Goal: Task Accomplishment & Management: Use online tool/utility

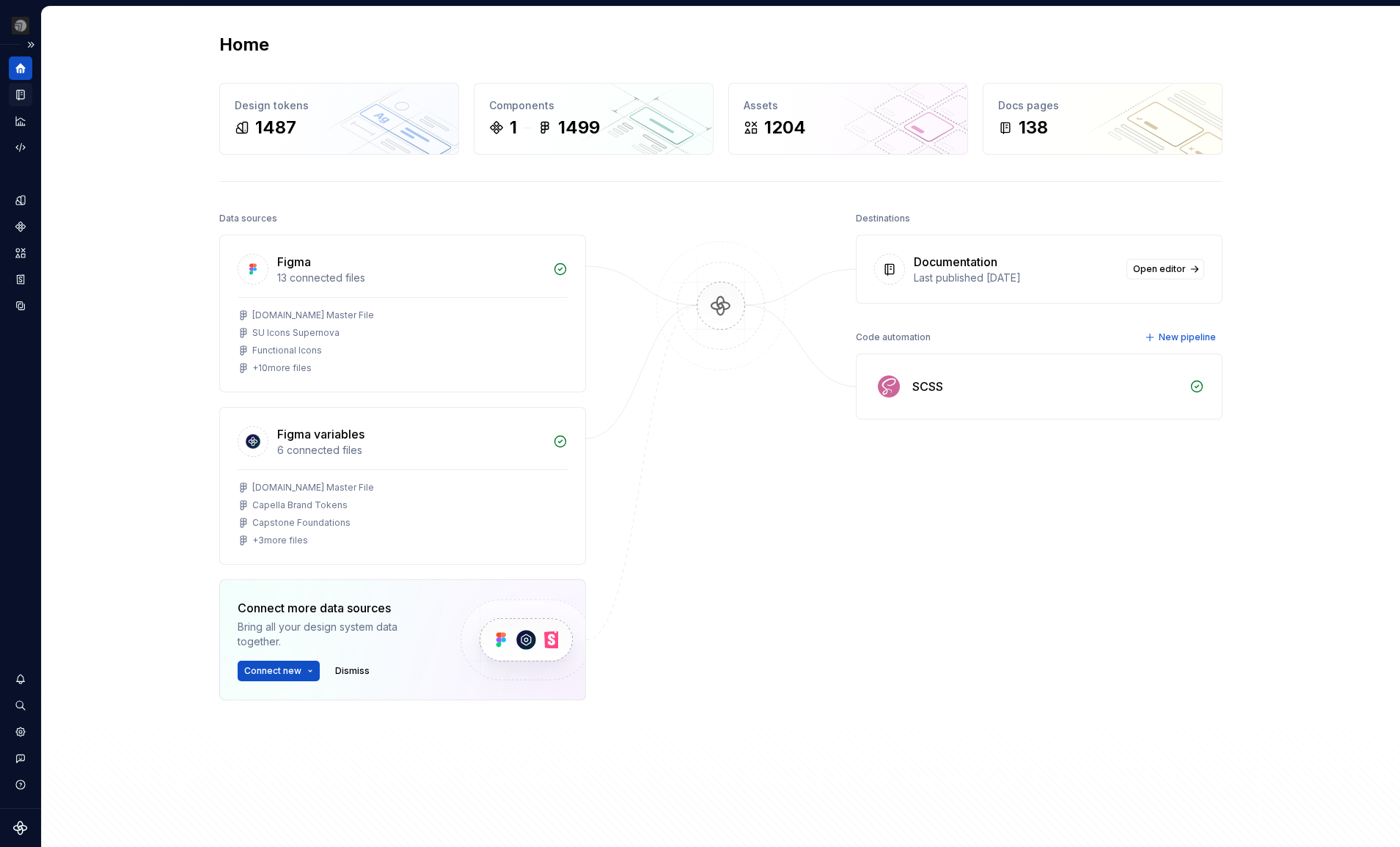
click at [28, 93] on div "Documentation" at bounding box center [20, 94] width 24 height 24
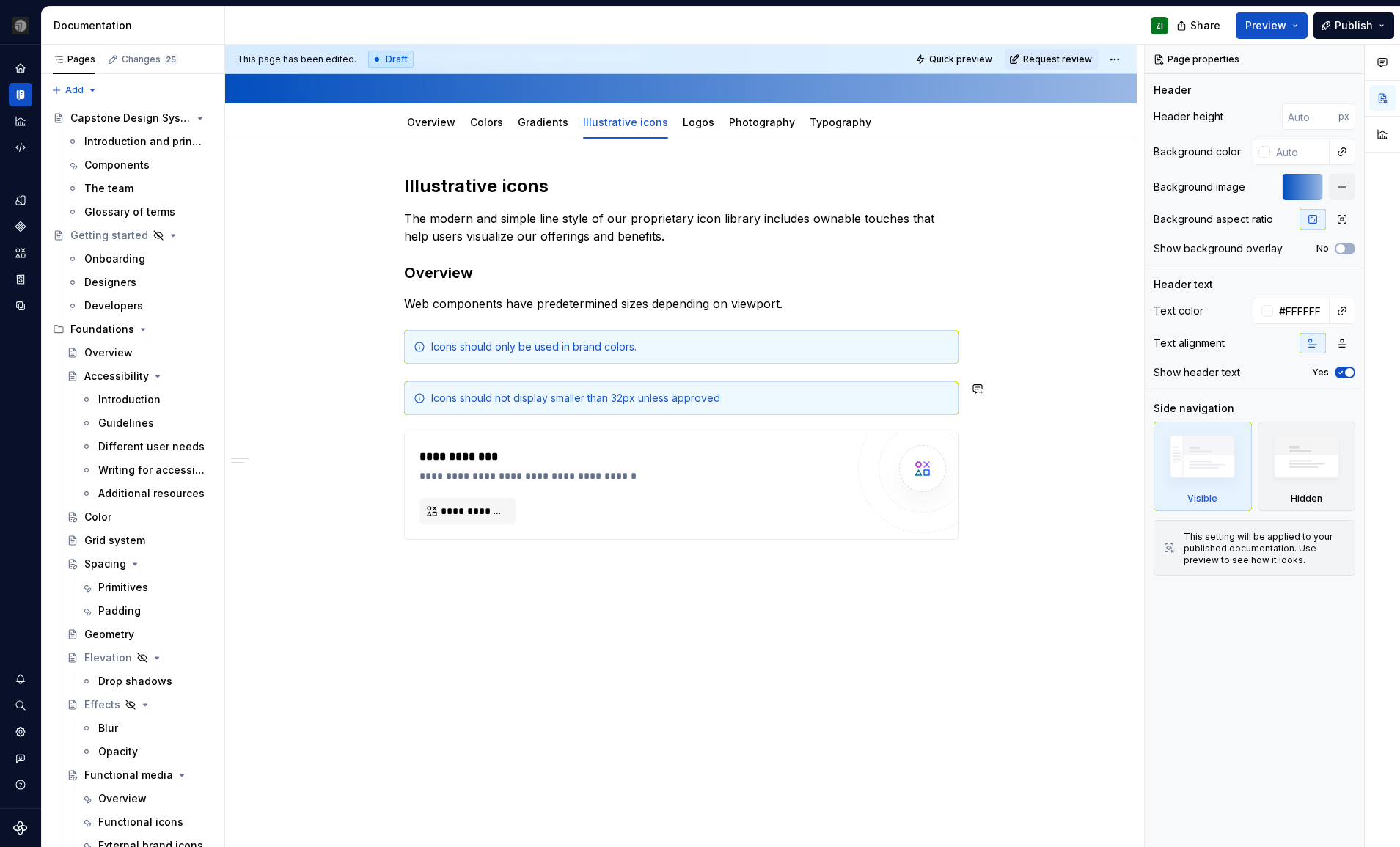
scroll to position [114, 0]
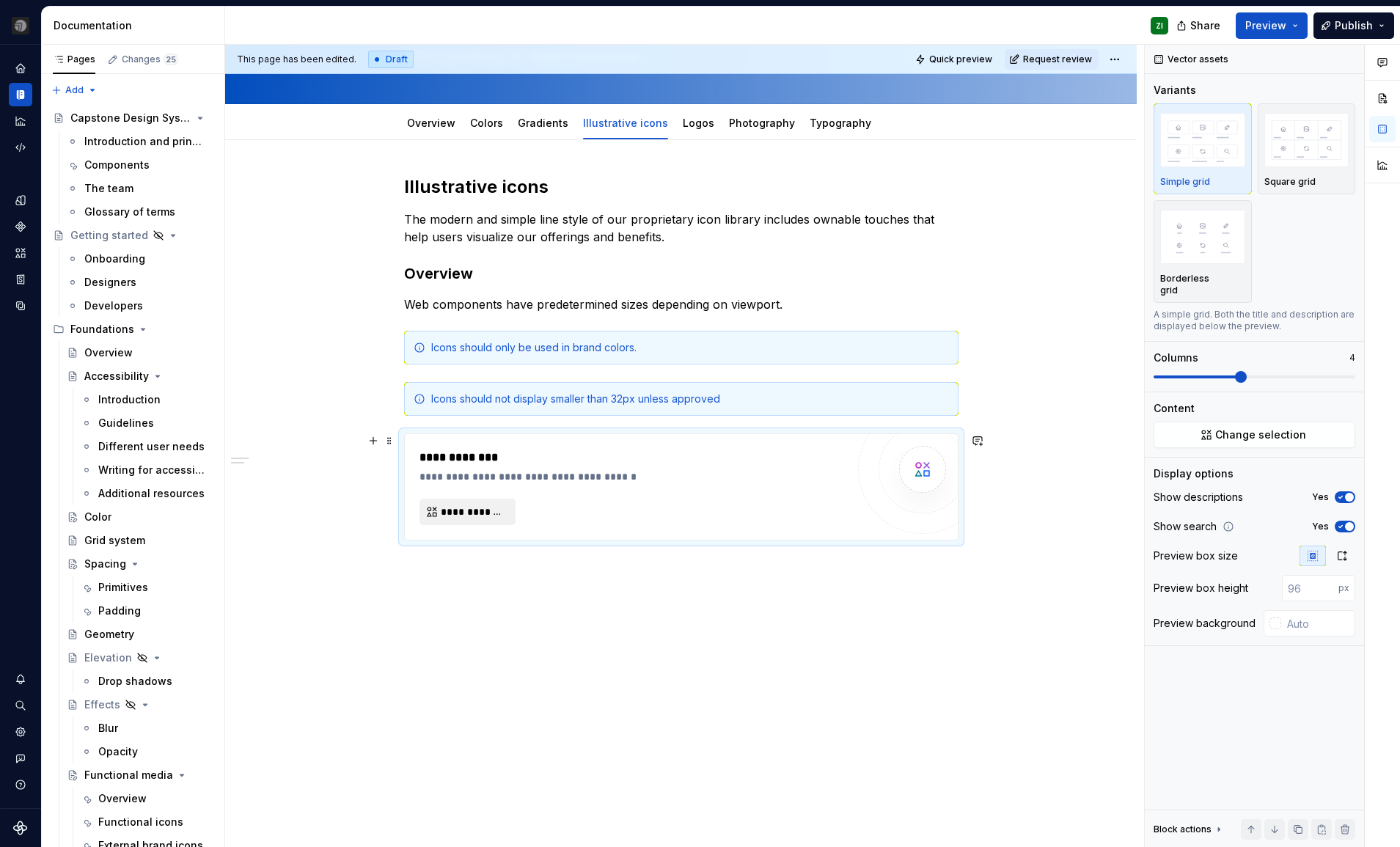
click at [490, 510] on span "**********" at bounding box center [473, 512] width 65 height 15
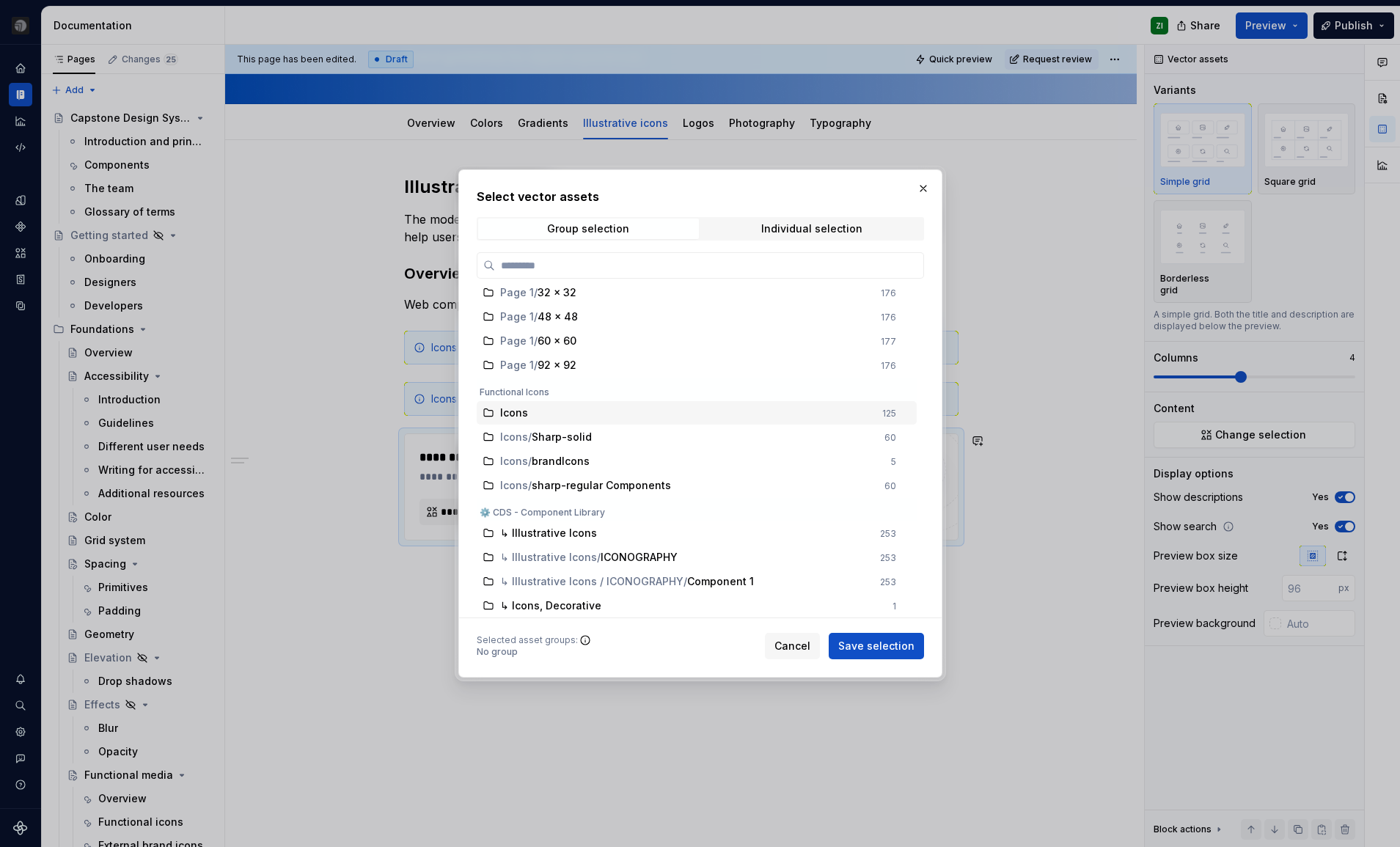
scroll to position [100, 0]
click at [512, 411] on span "Icons" at bounding box center [514, 413] width 29 height 15
click at [490, 412] on icon at bounding box center [488, 413] width 11 height 11
click at [793, 229] on div "Individual selection" at bounding box center [811, 229] width 101 height 11
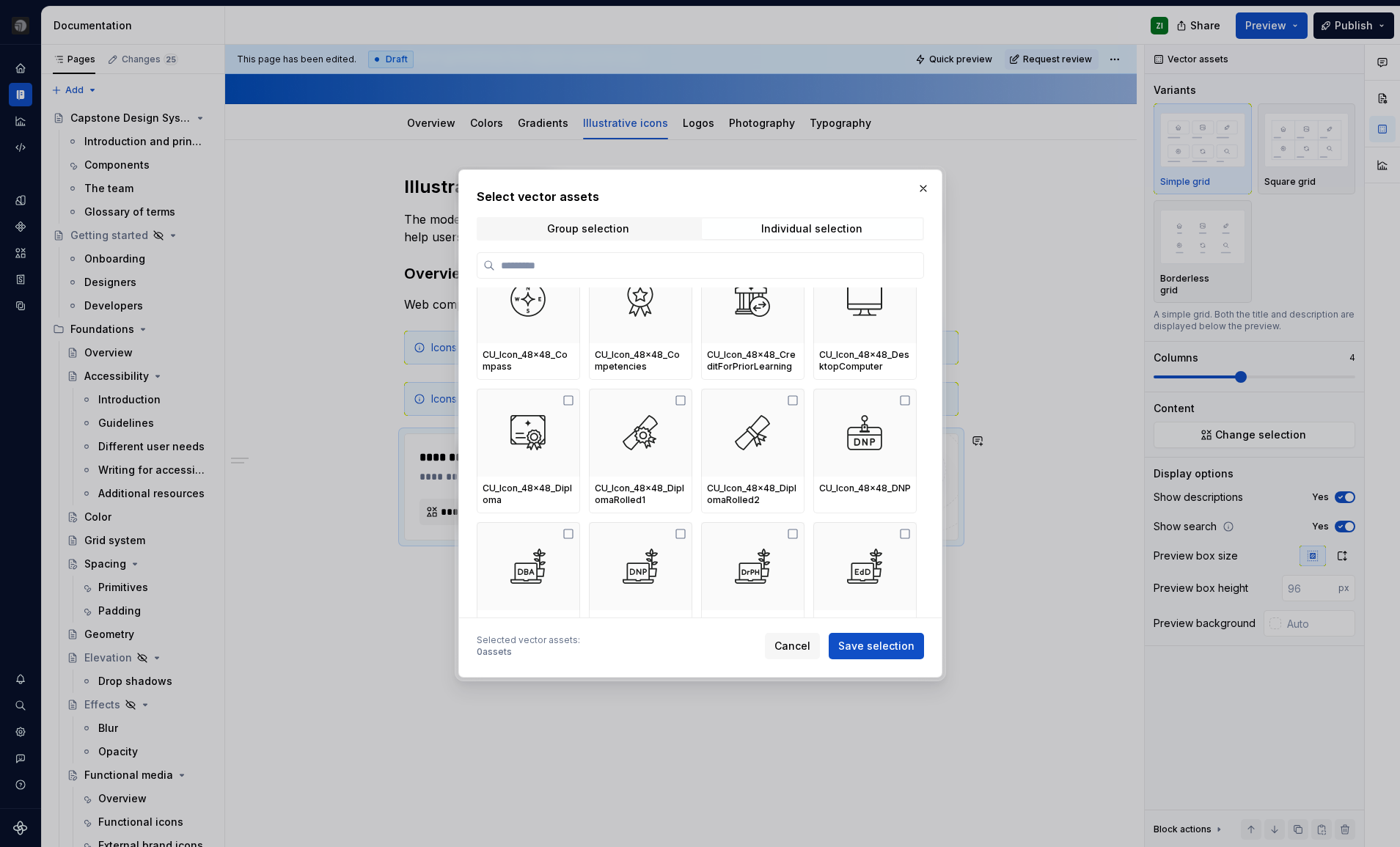
scroll to position [7947, 0]
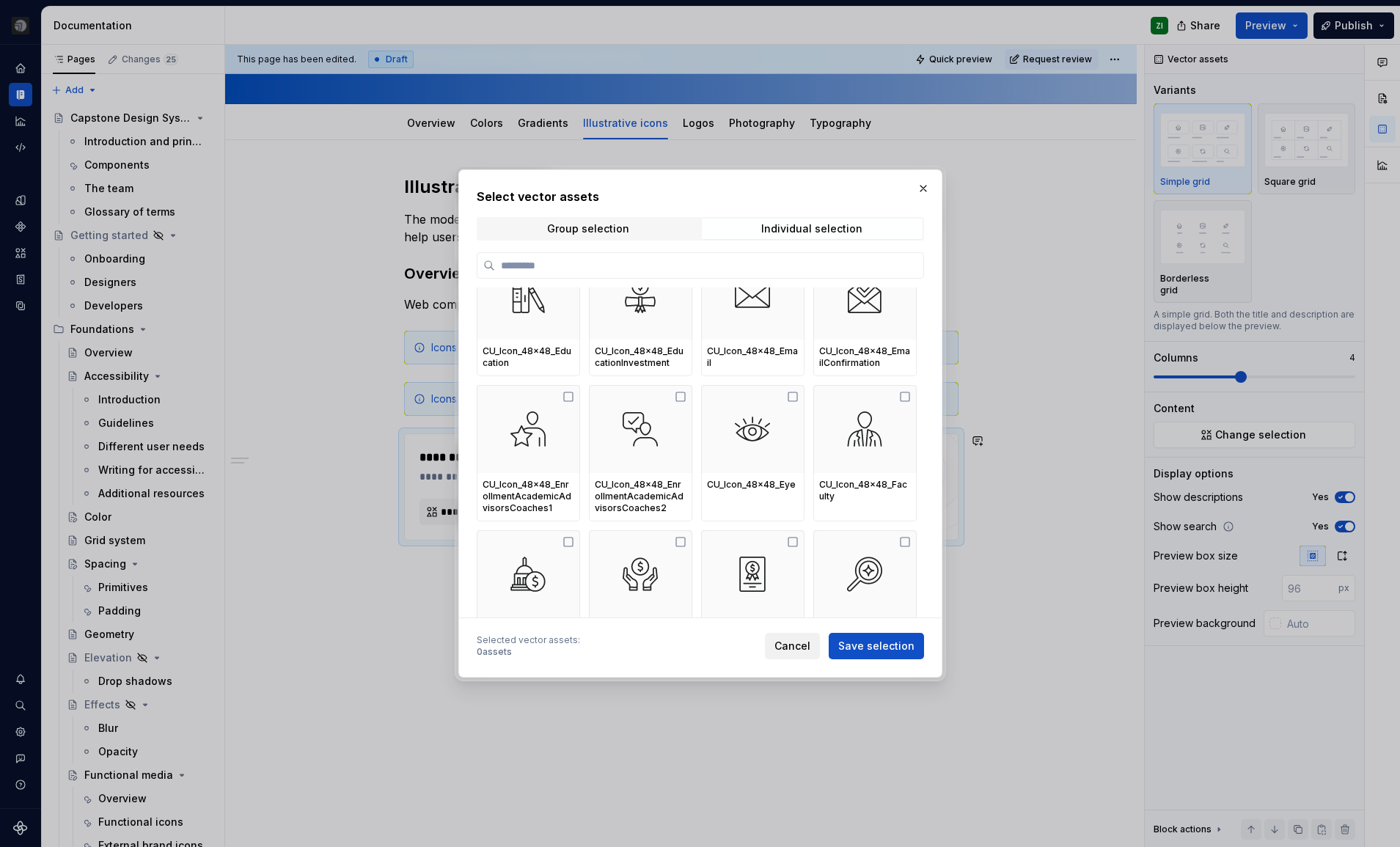
click at [788, 647] on span "Cancel" at bounding box center [793, 646] width 36 height 15
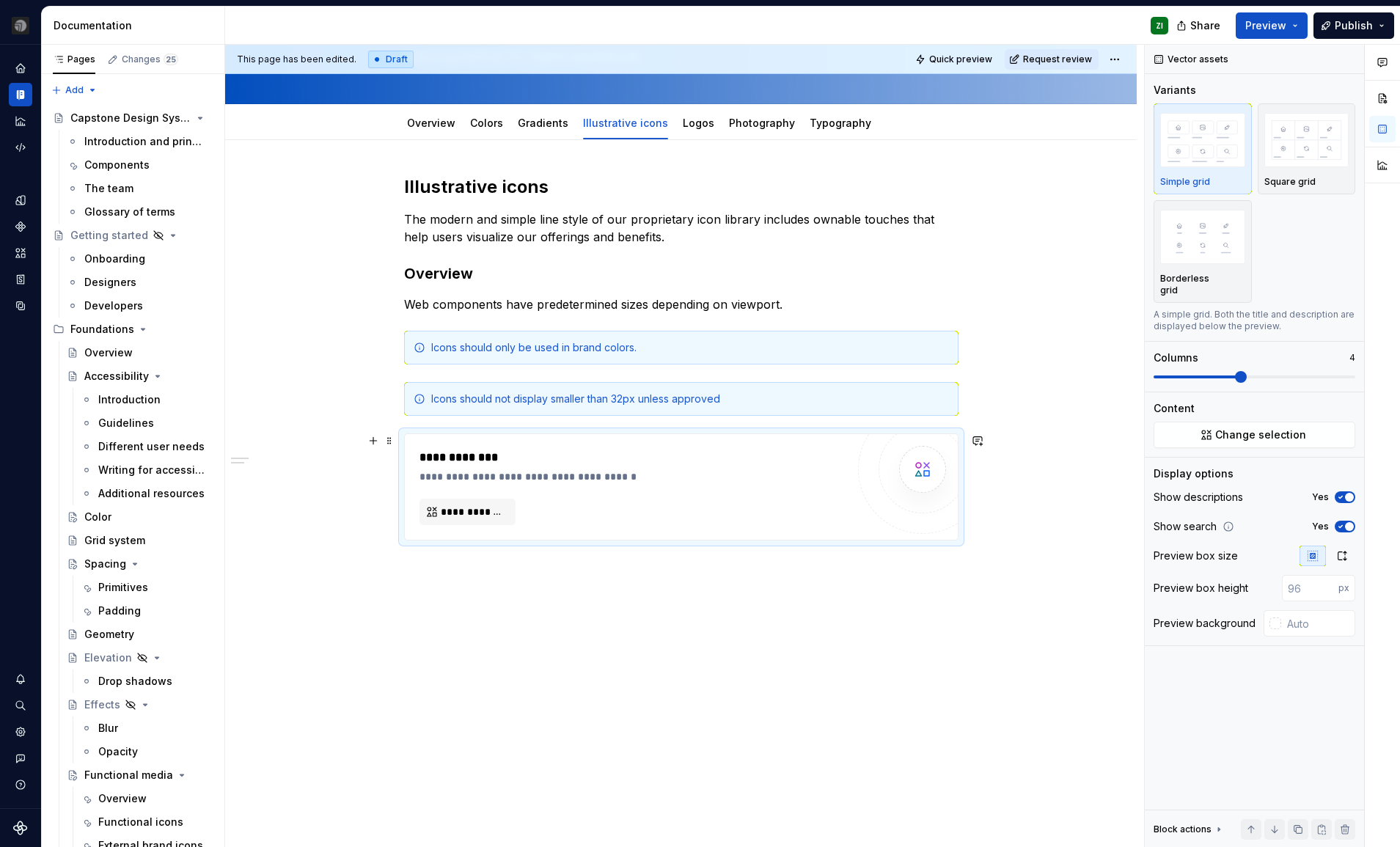
click at [460, 442] on div "**********" at bounding box center [681, 487] width 553 height 106
click at [394, 443] on span at bounding box center [389, 441] width 11 height 21
click at [1254, 401] on div "Content" at bounding box center [1254, 409] width 201 height 15
click at [489, 119] on link "Colors" at bounding box center [487, 122] width 33 height 12
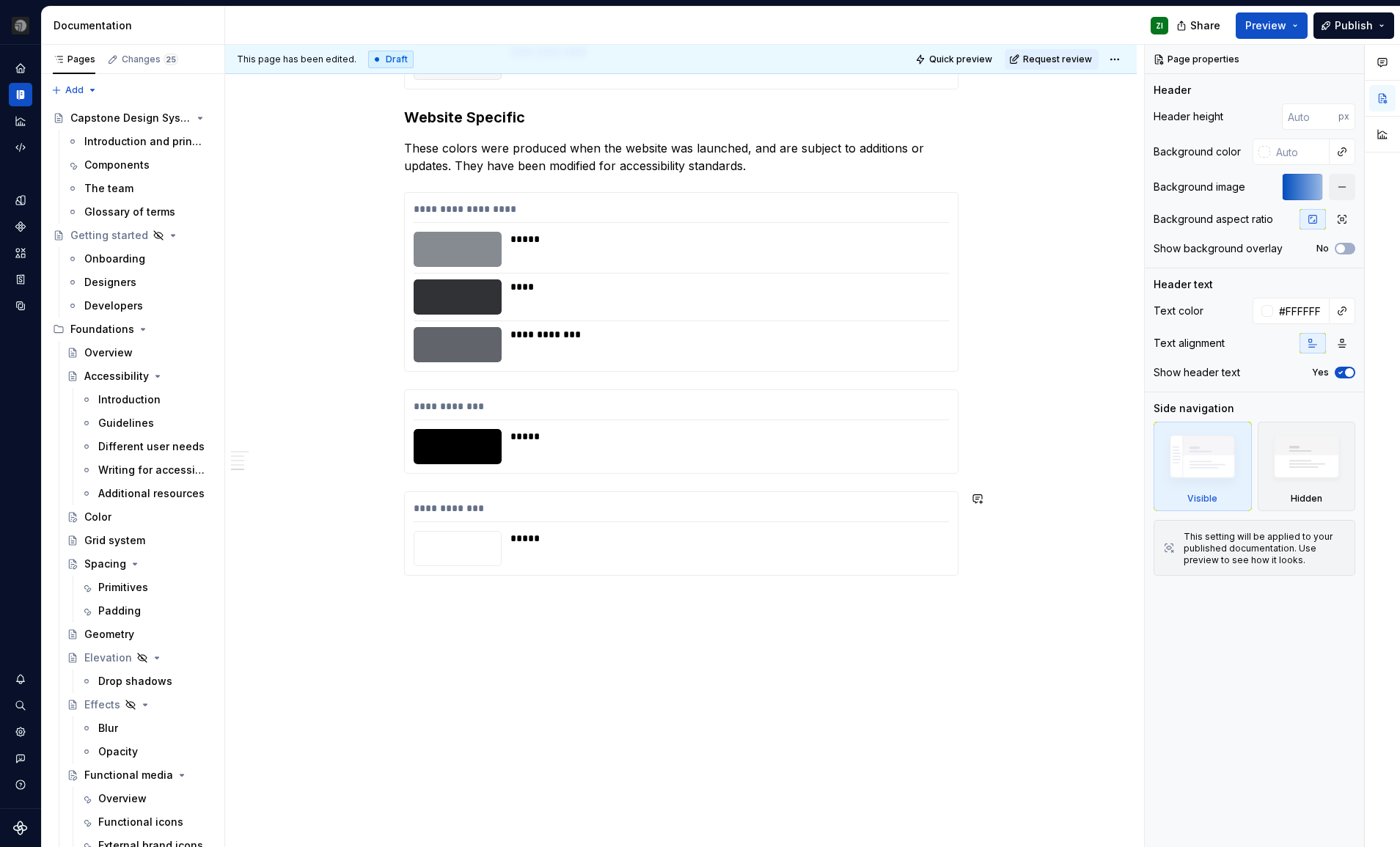
scroll to position [1607, 0]
click at [379, 500] on button "button" at bounding box center [373, 499] width 21 height 21
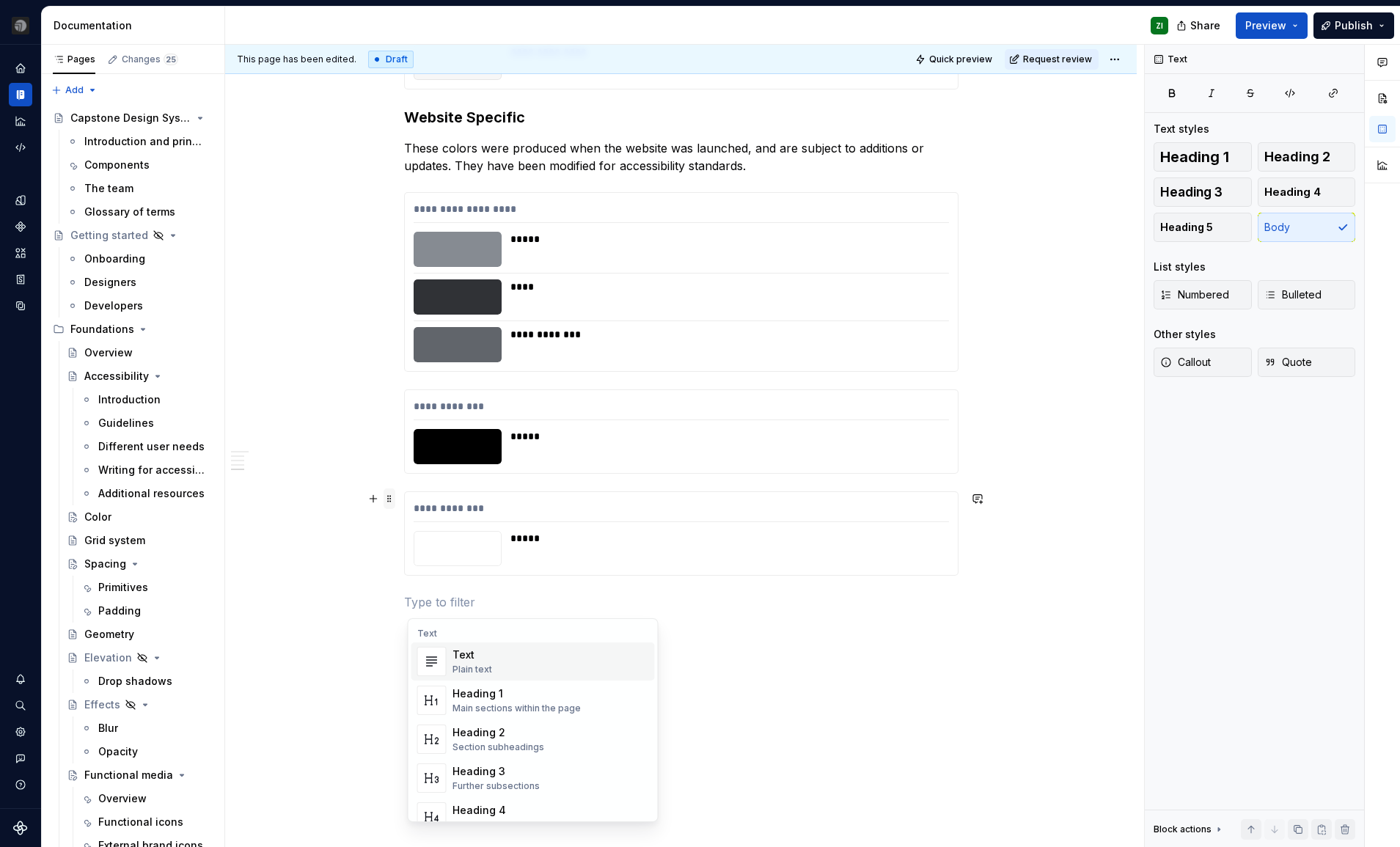
click at [392, 500] on span at bounding box center [389, 499] width 11 height 21
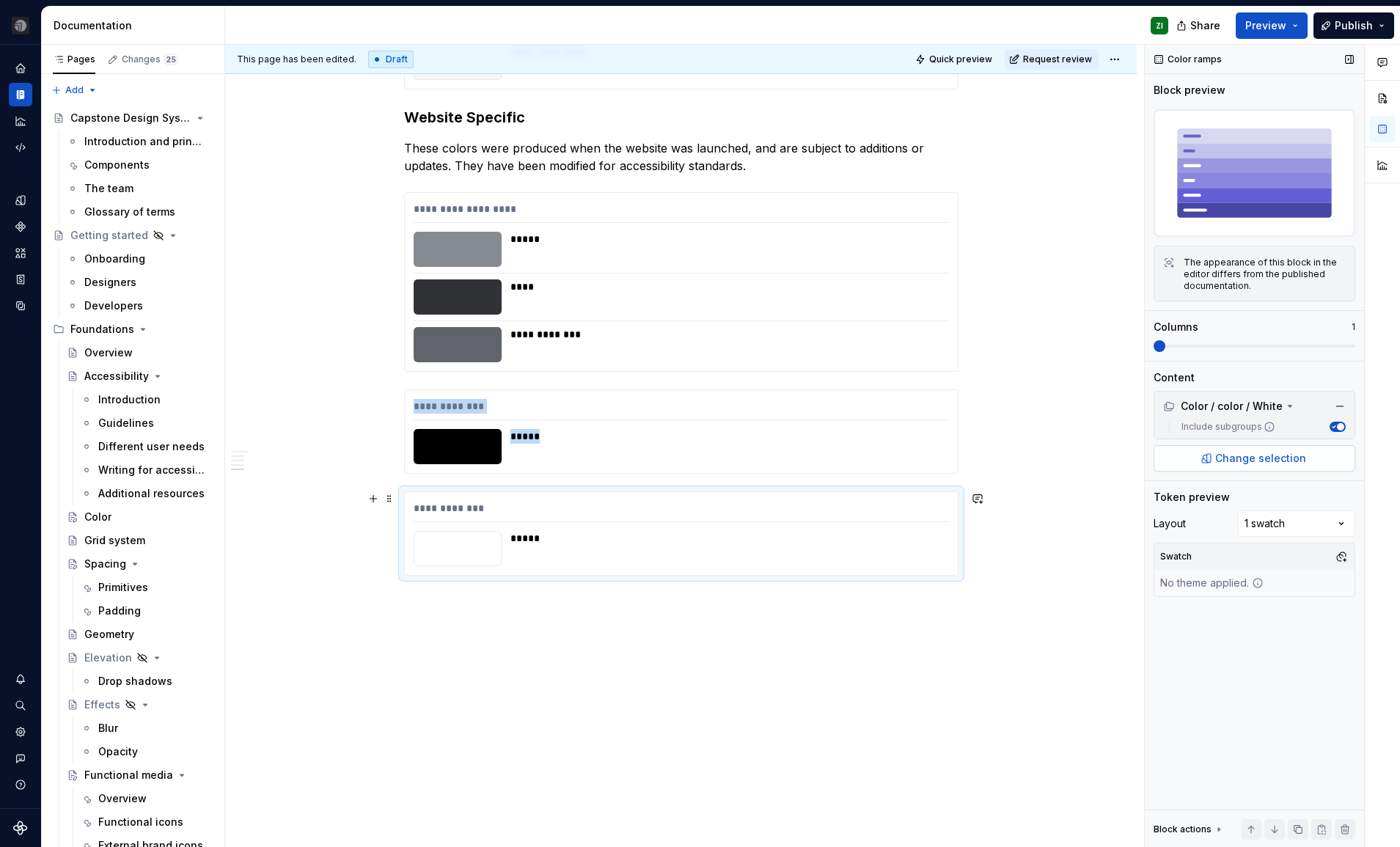
click at [1196, 465] on button "Change selection" at bounding box center [1254, 458] width 201 height 26
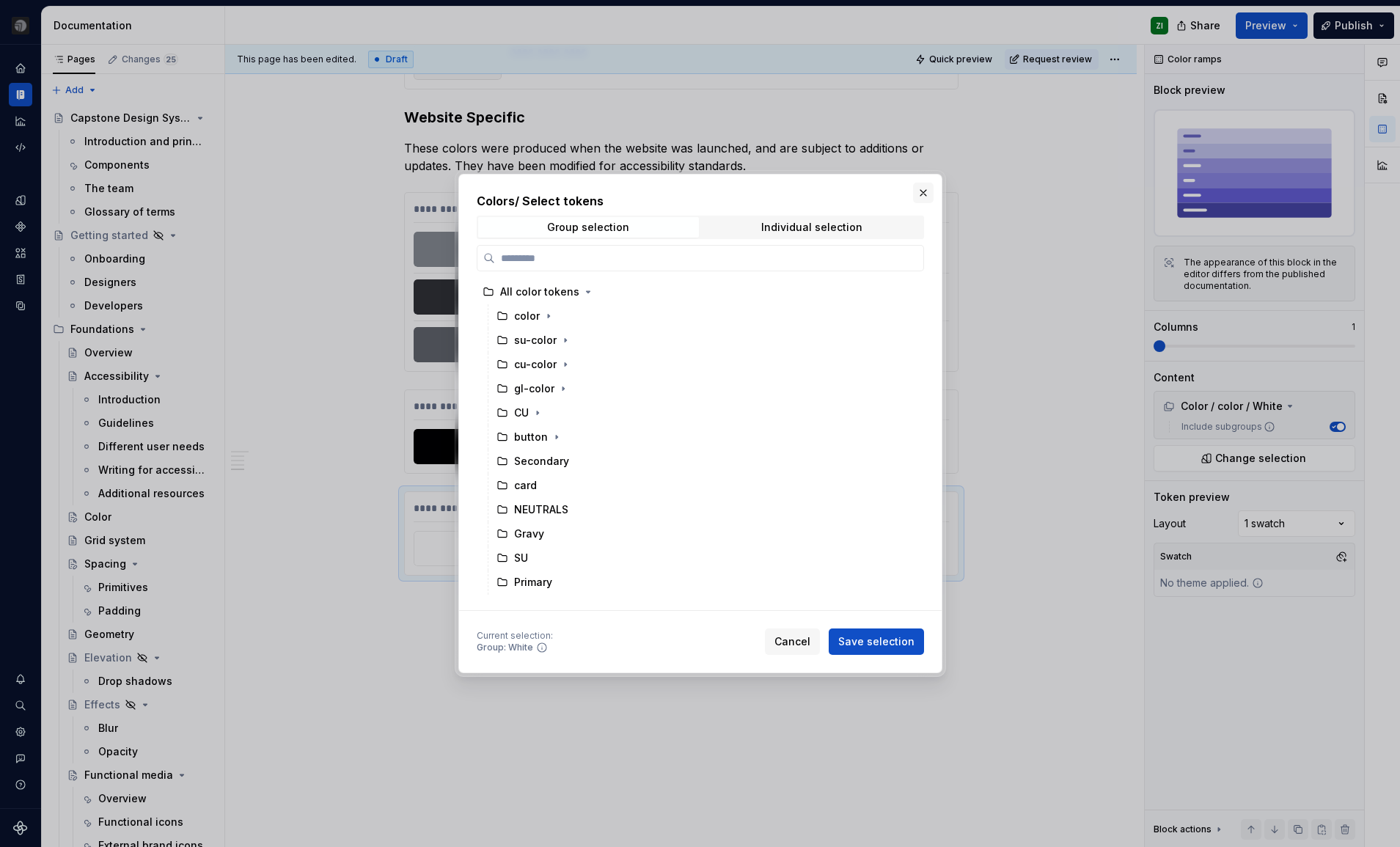
click at [923, 192] on button "button" at bounding box center [923, 193] width 21 height 21
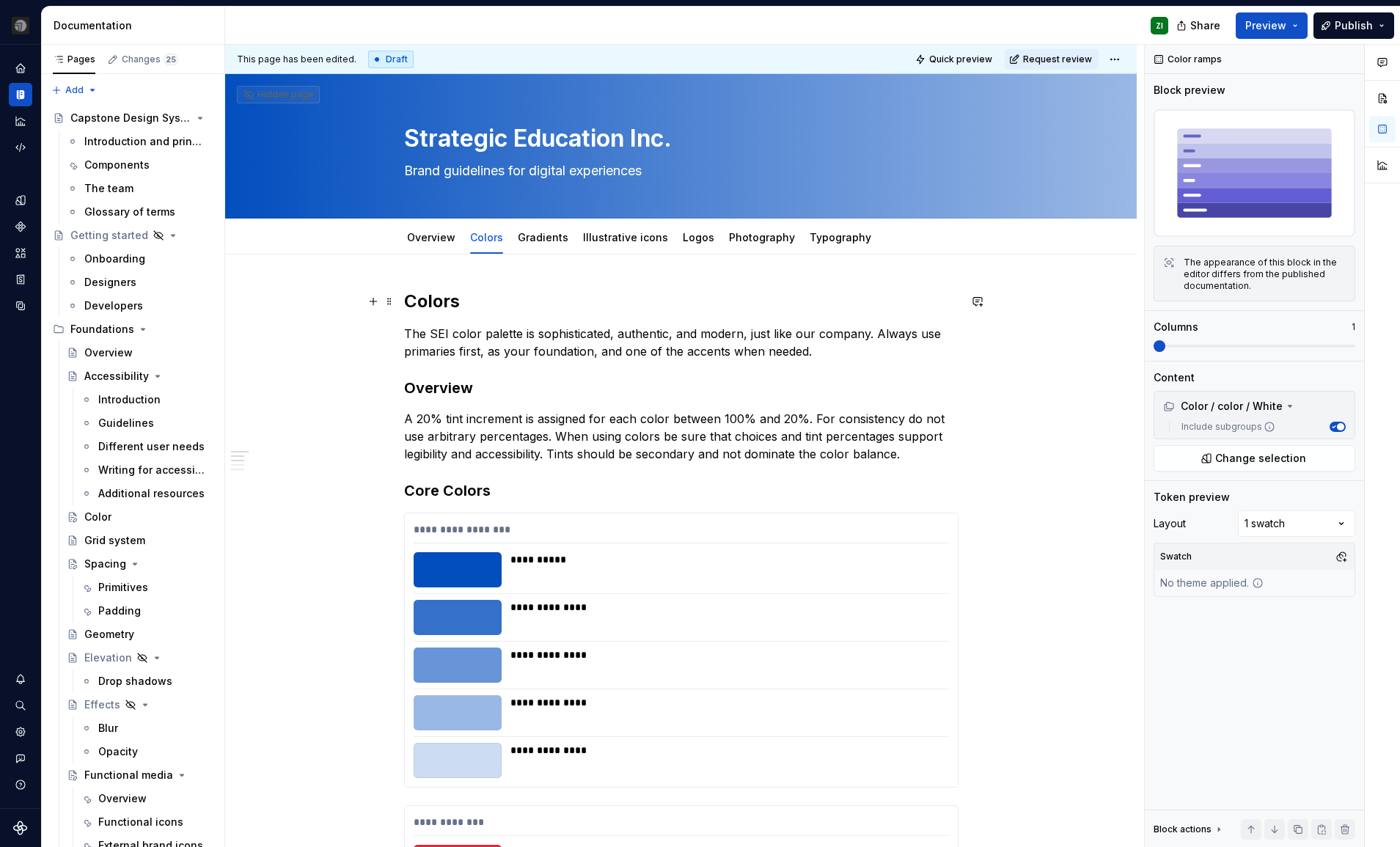
scroll to position [0, 0]
click at [640, 241] on link "Illustrative icons" at bounding box center [625, 237] width 85 height 12
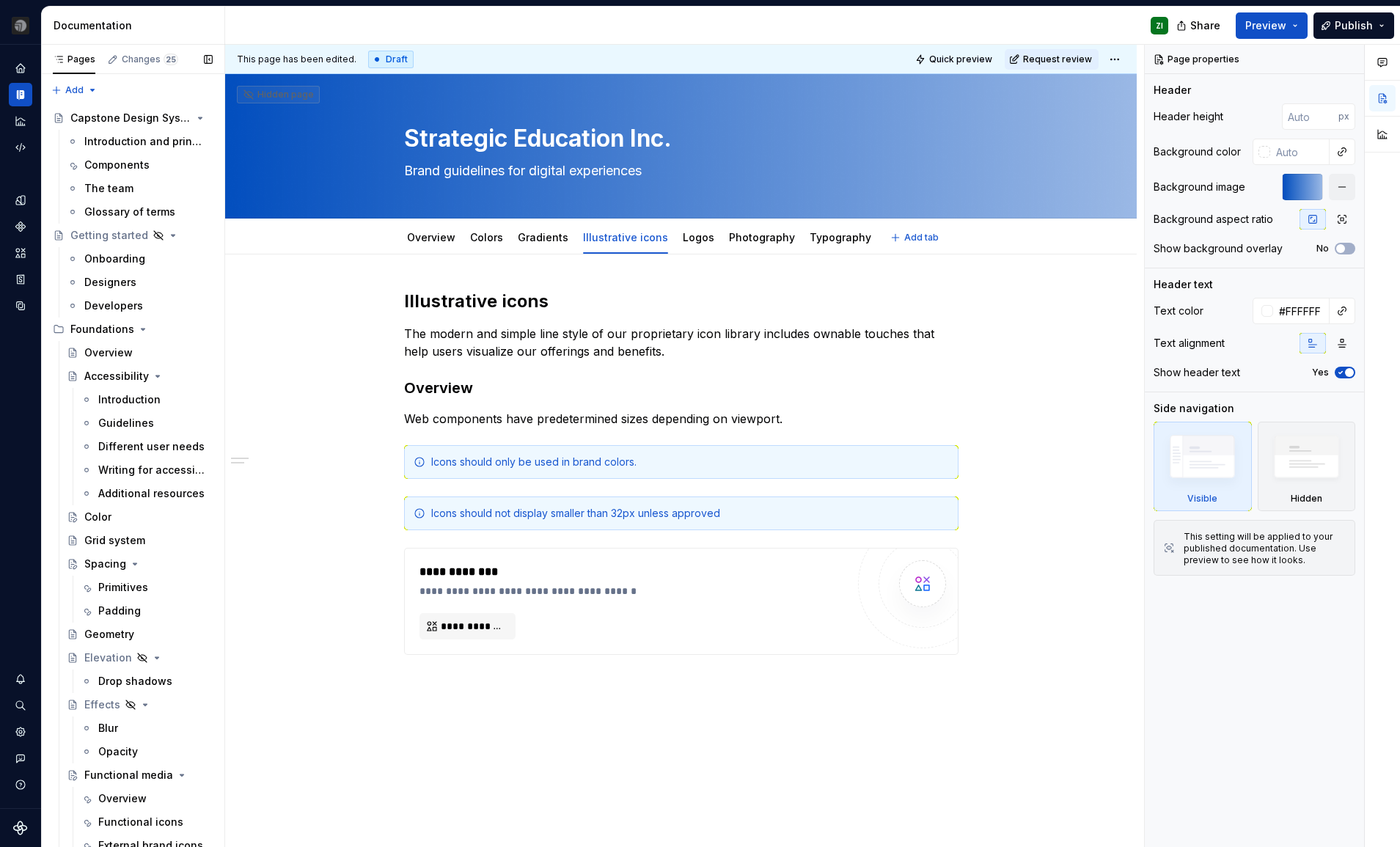
type textarea "*"
click at [22, 255] on icon "Assets" at bounding box center [20, 252] width 10 height 9
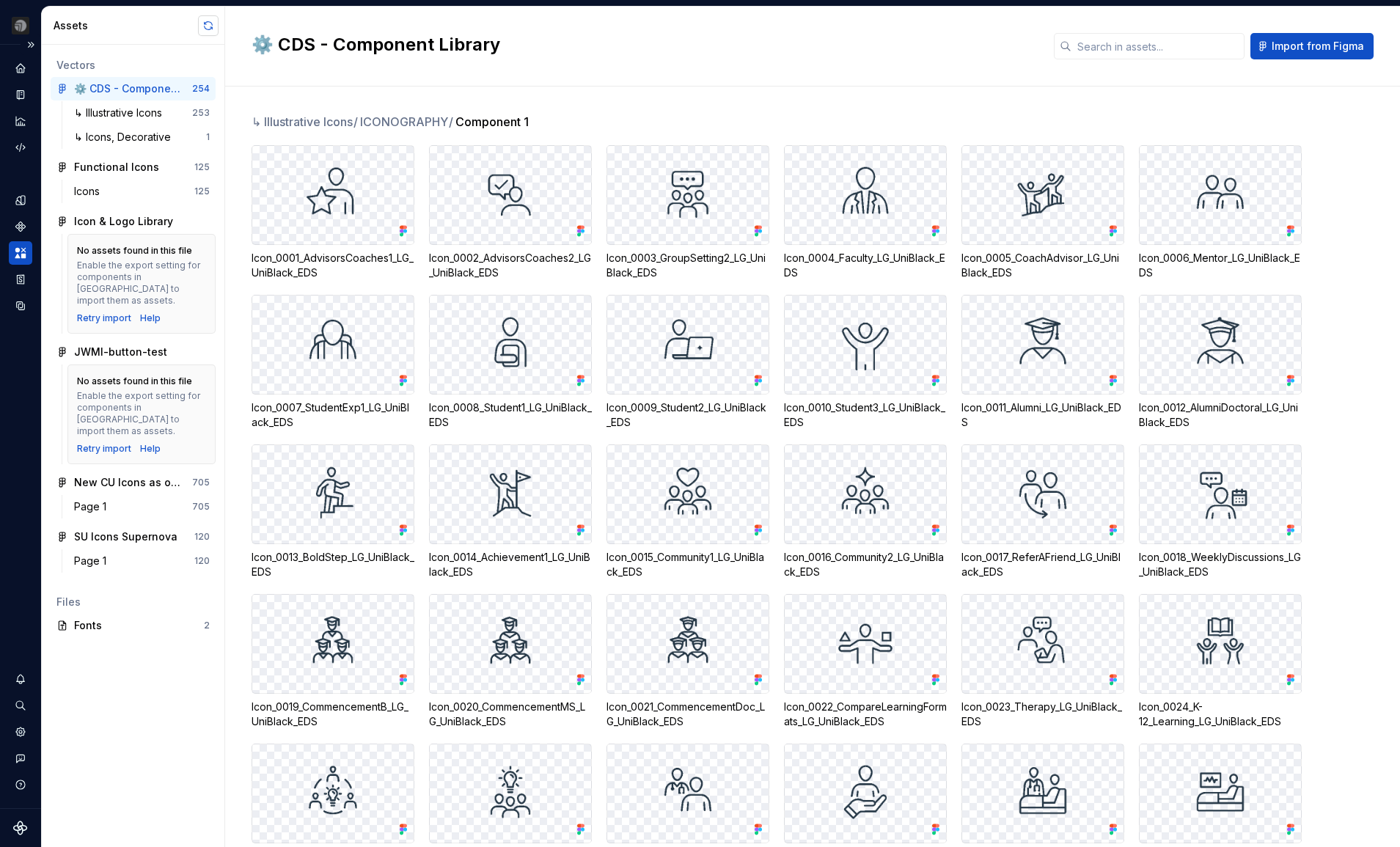
click at [206, 29] on button "button" at bounding box center [209, 25] width 21 height 21
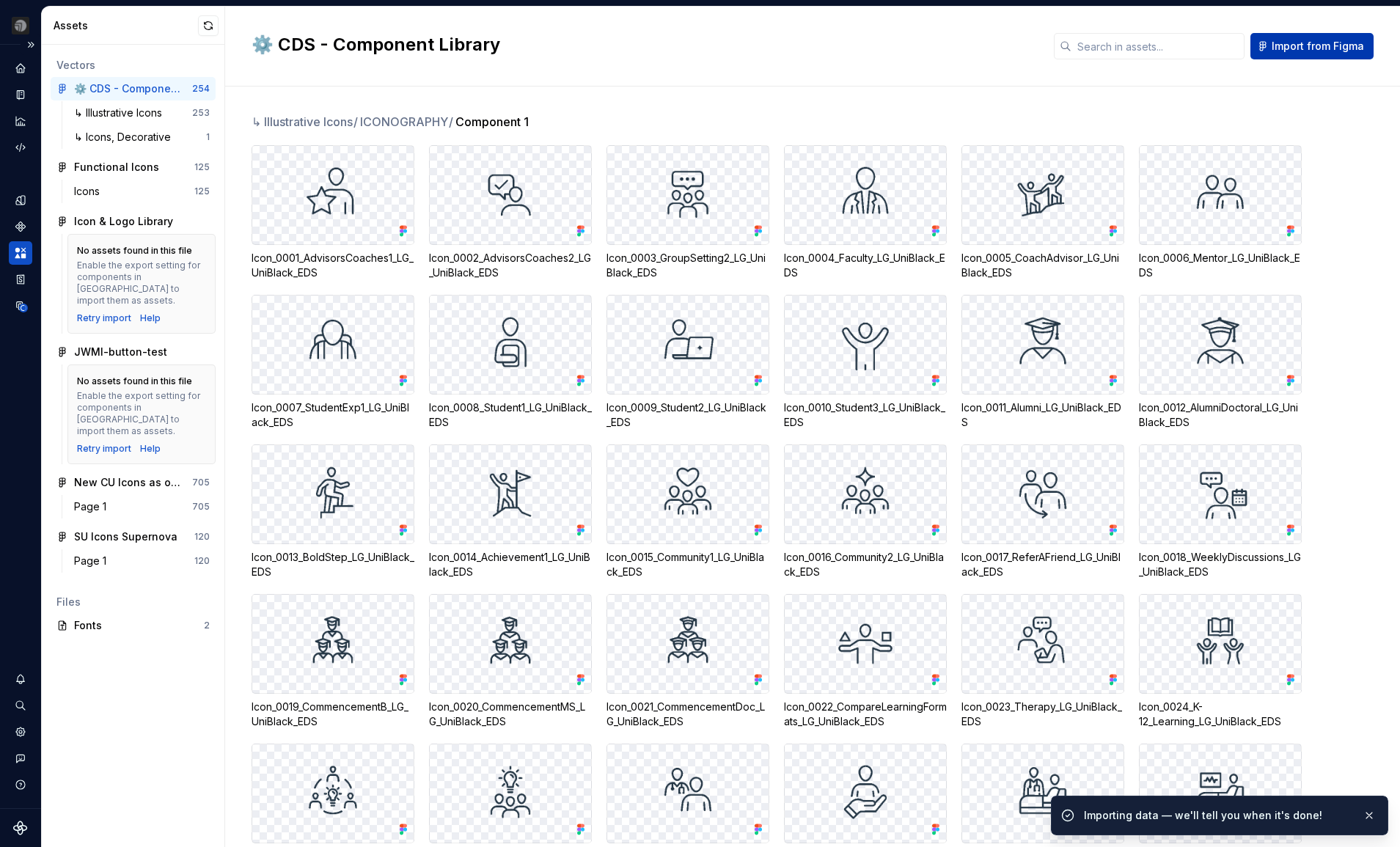
click at [1339, 46] on span "Import from Figma" at bounding box center [1318, 46] width 93 height 15
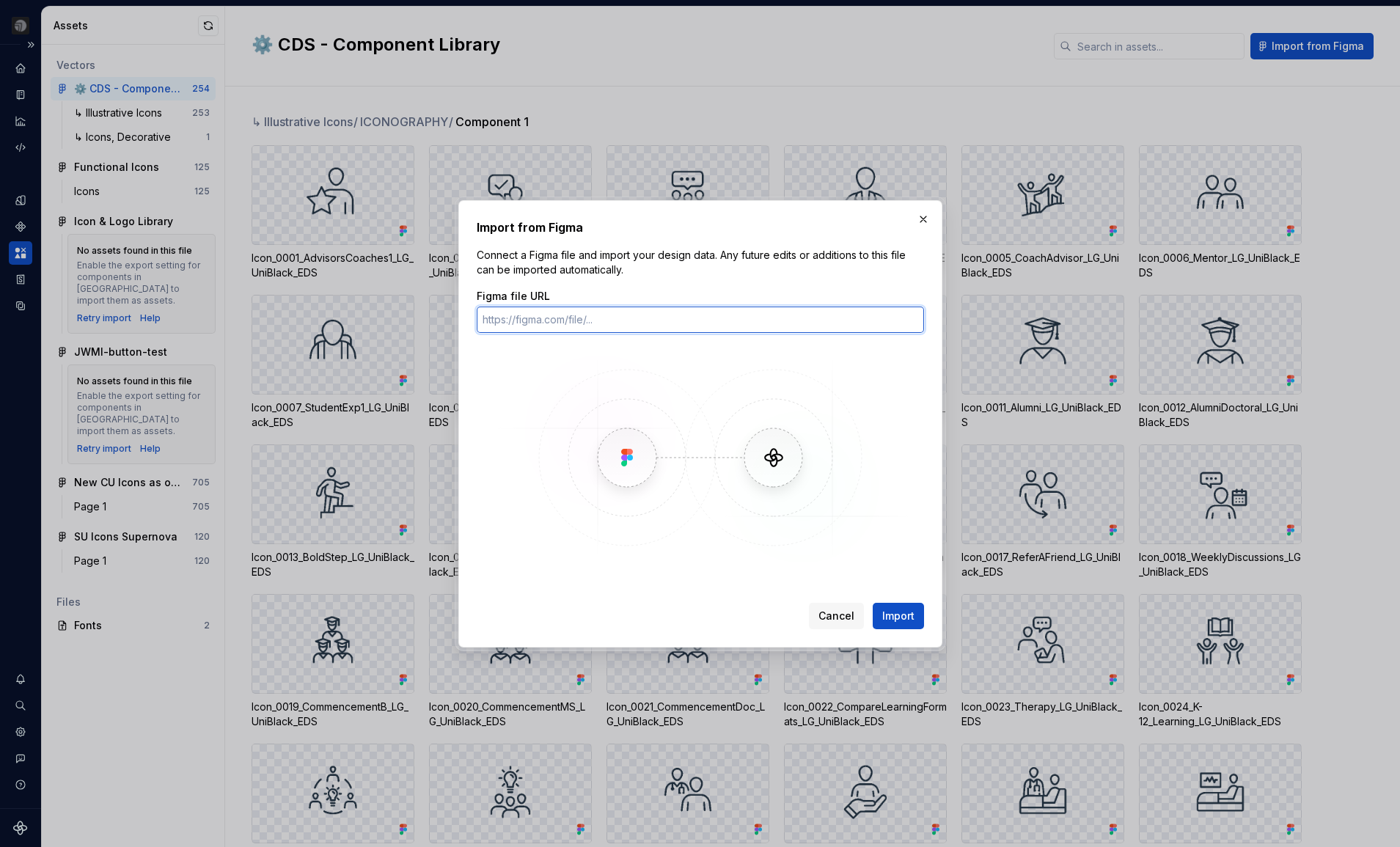
click at [701, 318] on input "Figma file URL" at bounding box center [701, 319] width 448 height 26
paste input "[URL][DOMAIN_NAME]"
type input "[URL][DOMAIN_NAME]"
click at [905, 618] on span "Import" at bounding box center [898, 616] width 32 height 15
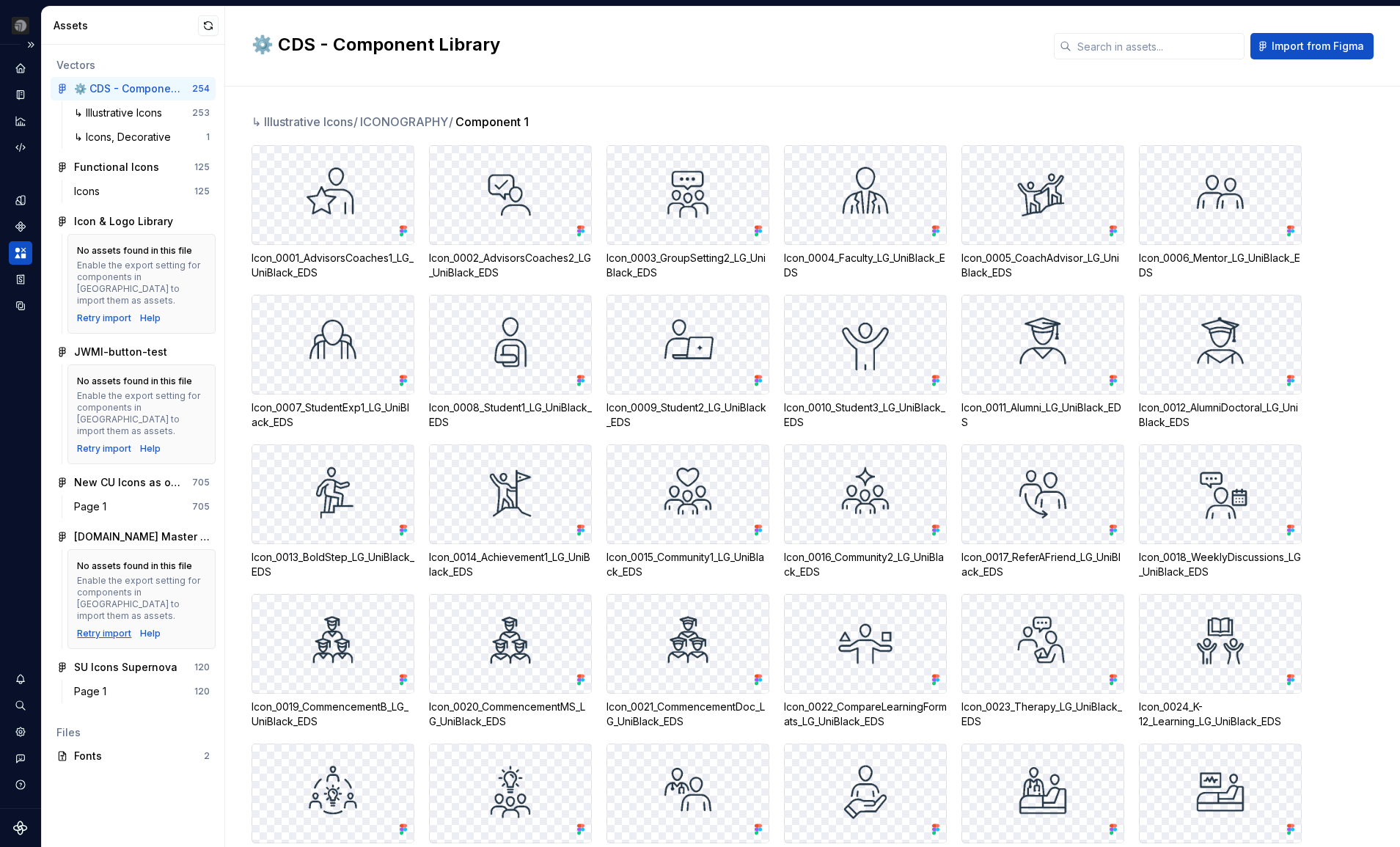
click at [105, 627] on div "Retry import" at bounding box center [104, 633] width 54 height 11
click at [147, 627] on div "Help" at bounding box center [150, 633] width 21 height 11
click at [1296, 41] on span "Import from Figma" at bounding box center [1318, 46] width 93 height 15
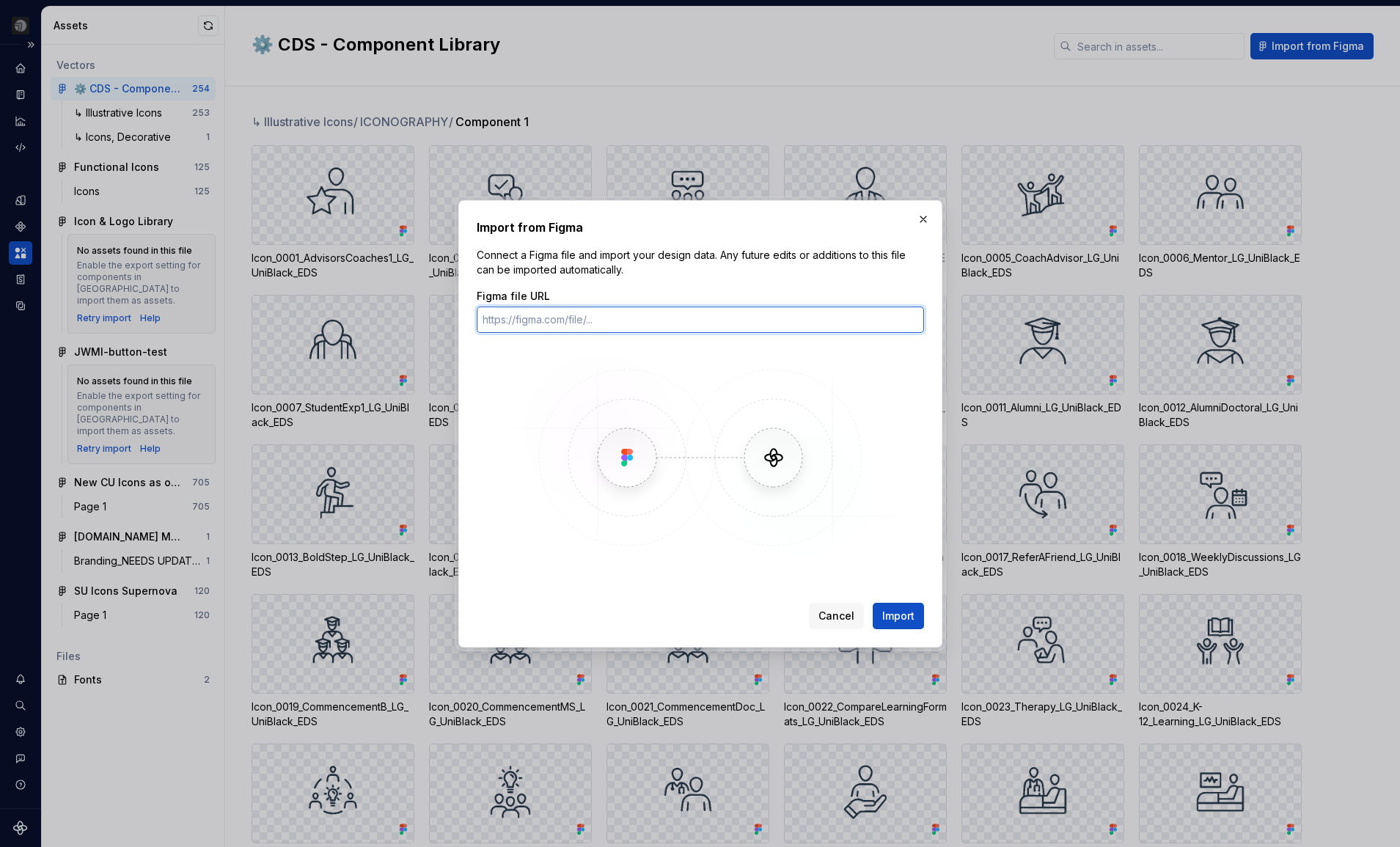
paste input "[URL][DOMAIN_NAME]"
type input "[URL][DOMAIN_NAME]"
click at [888, 610] on span "Import" at bounding box center [898, 616] width 32 height 15
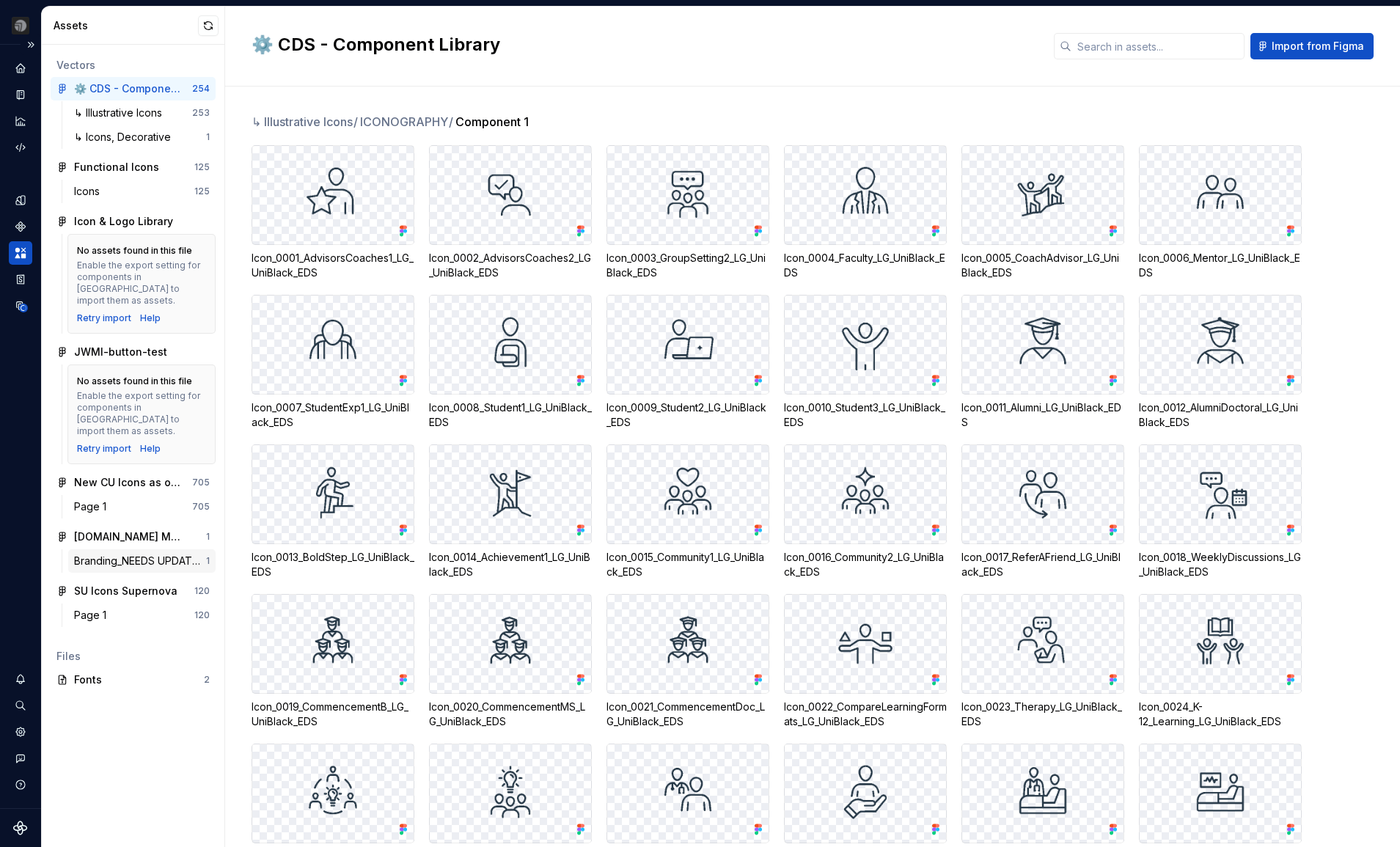
click at [134, 553] on div "Branding_NEEDS UPDATING" at bounding box center [140, 561] width 132 height 15
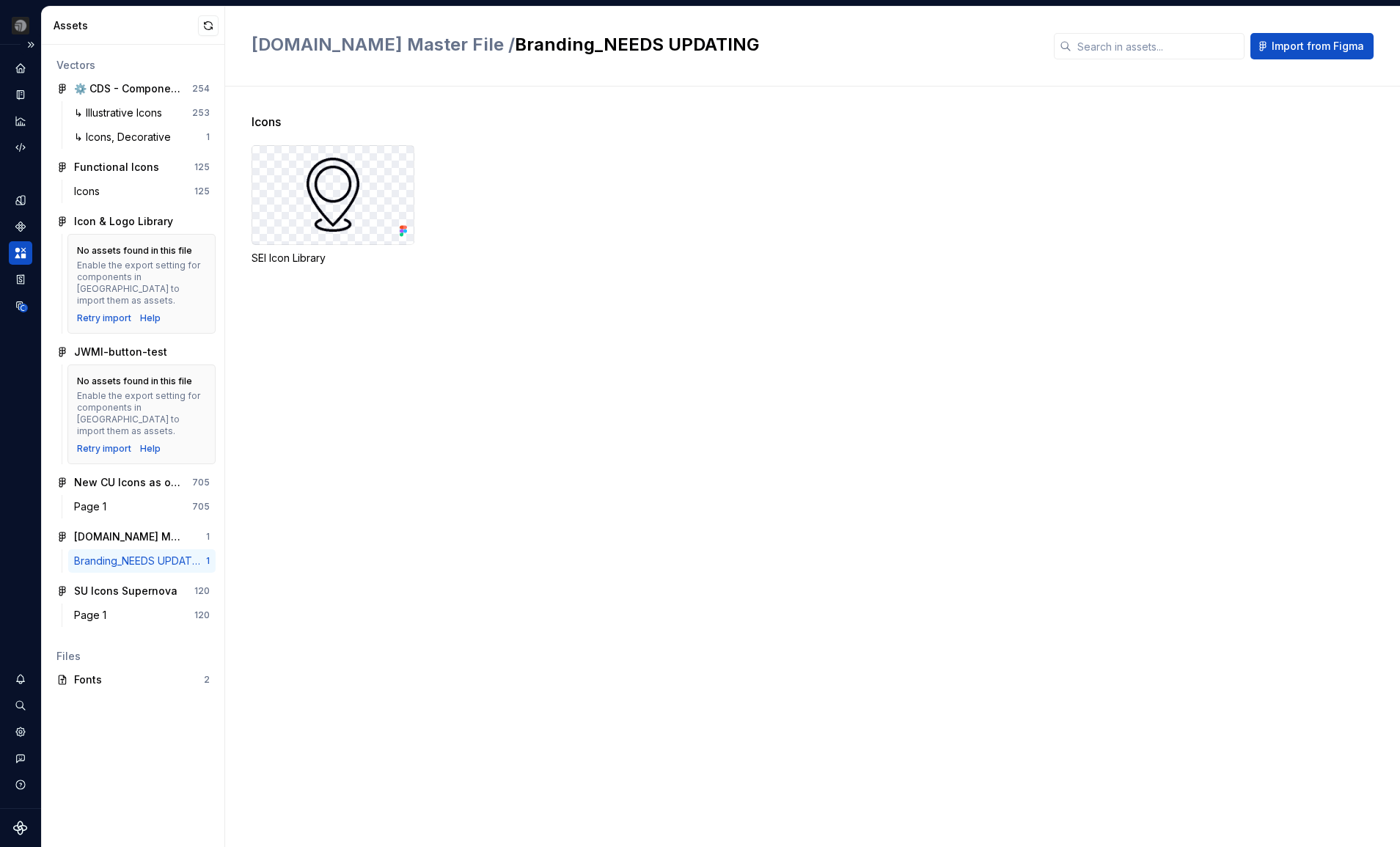
click at [349, 208] on img at bounding box center [333, 195] width 53 height 75
click at [328, 235] on div at bounding box center [333, 195] width 162 height 98
click at [392, 249] on div "SEI Icon Library" at bounding box center [333, 205] width 162 height 120
click at [26, 94] on icon "Documentation" at bounding box center [21, 94] width 13 height 13
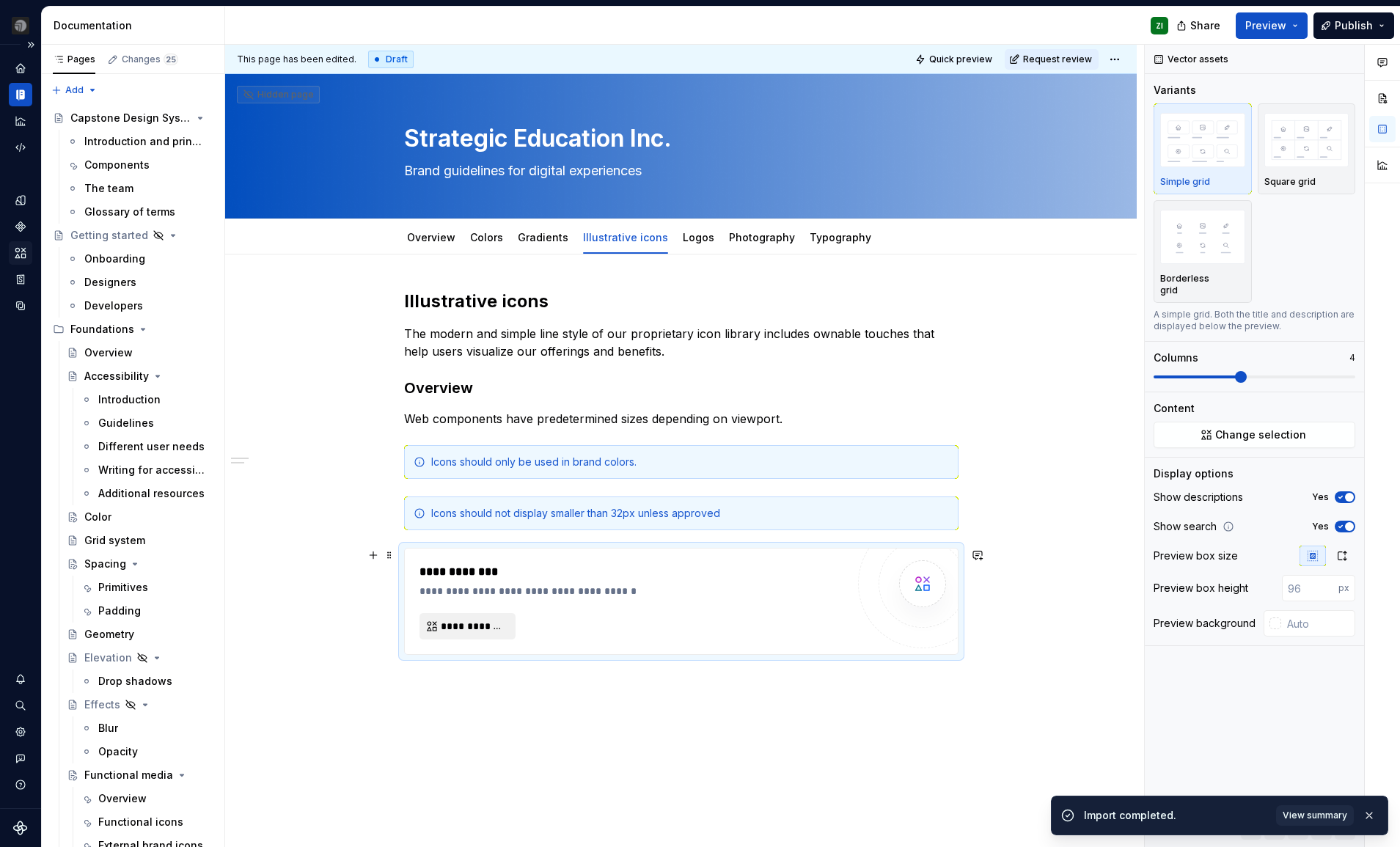
click at [487, 621] on span "**********" at bounding box center [473, 626] width 65 height 15
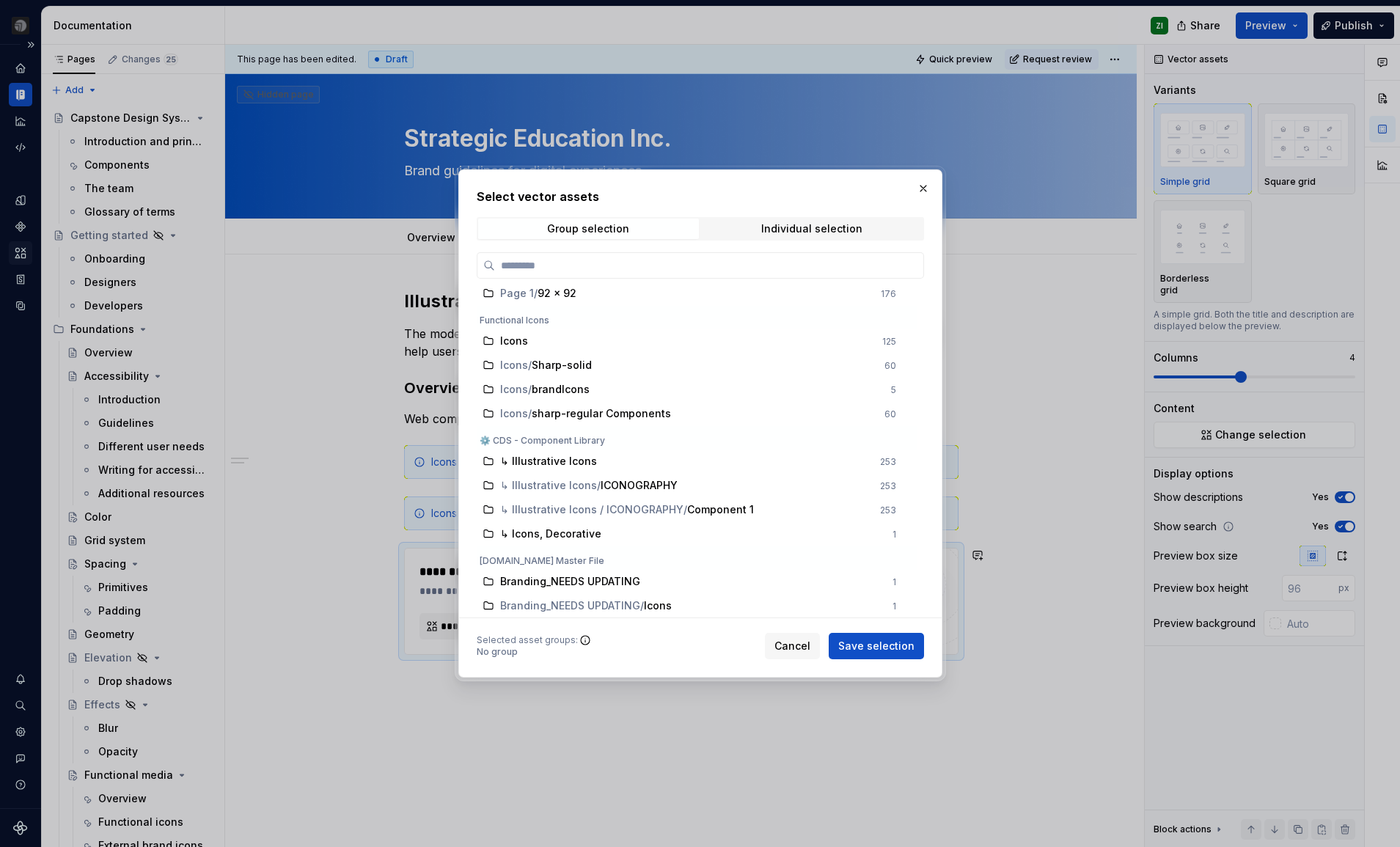
scroll to position [170, 0]
click at [680, 604] on div "Branding_NEEDS UPDATING / Icons" at bounding box center [691, 605] width 384 height 15
click at [863, 648] on span "Save selection" at bounding box center [876, 646] width 77 height 15
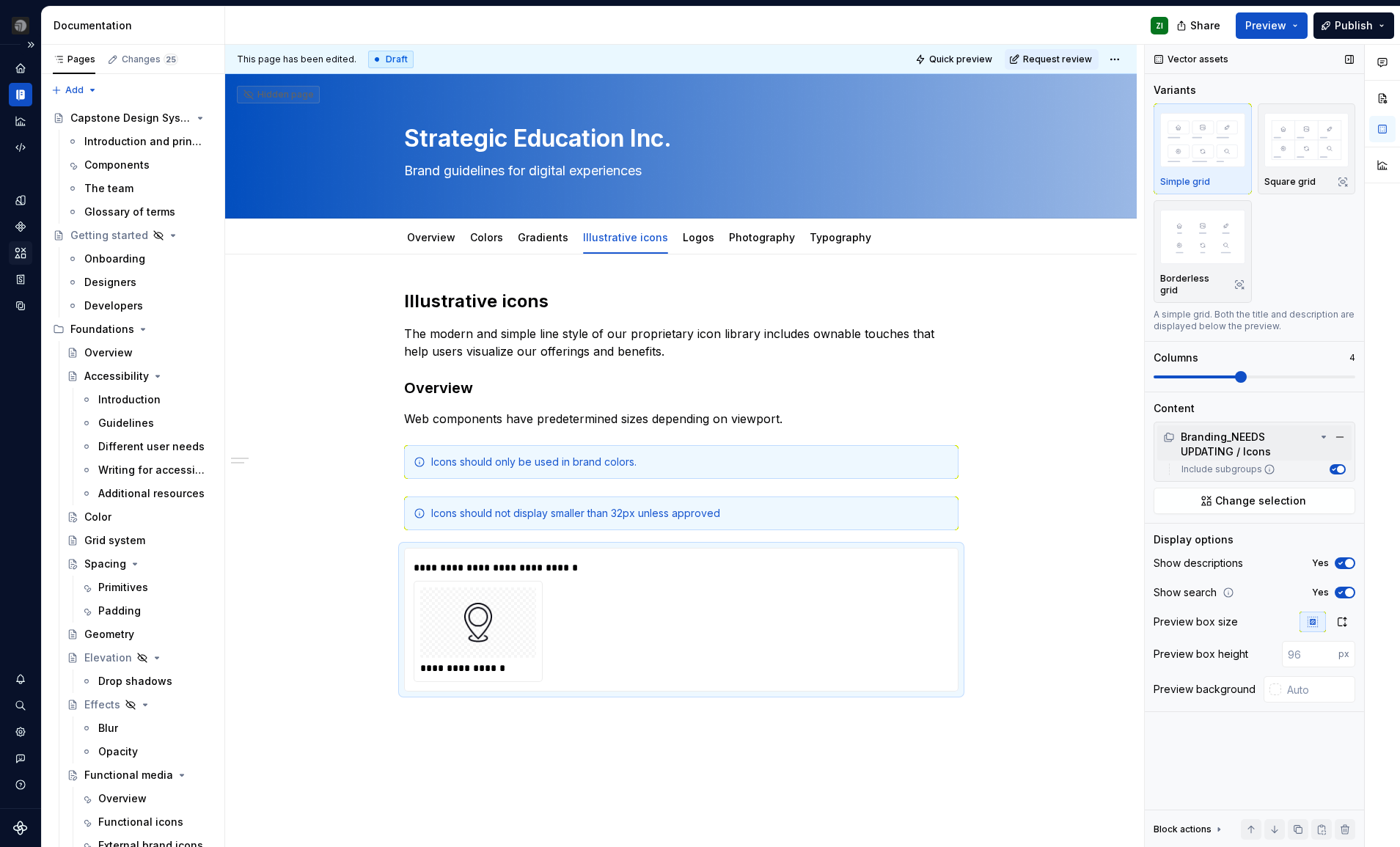
click at [1320, 431] on icon at bounding box center [1323, 436] width 11 height 11
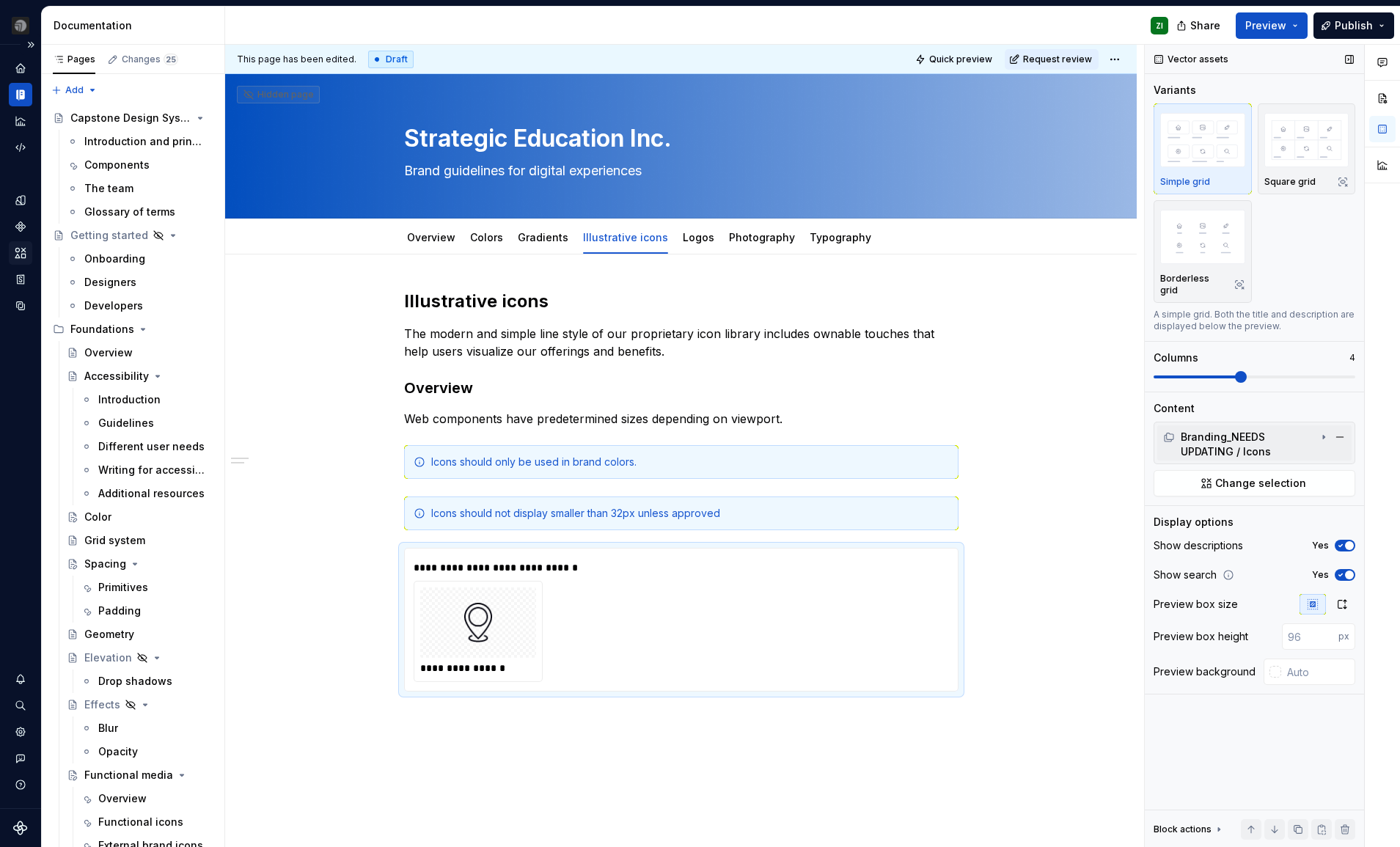
click at [1320, 431] on icon at bounding box center [1323, 436] width 11 height 11
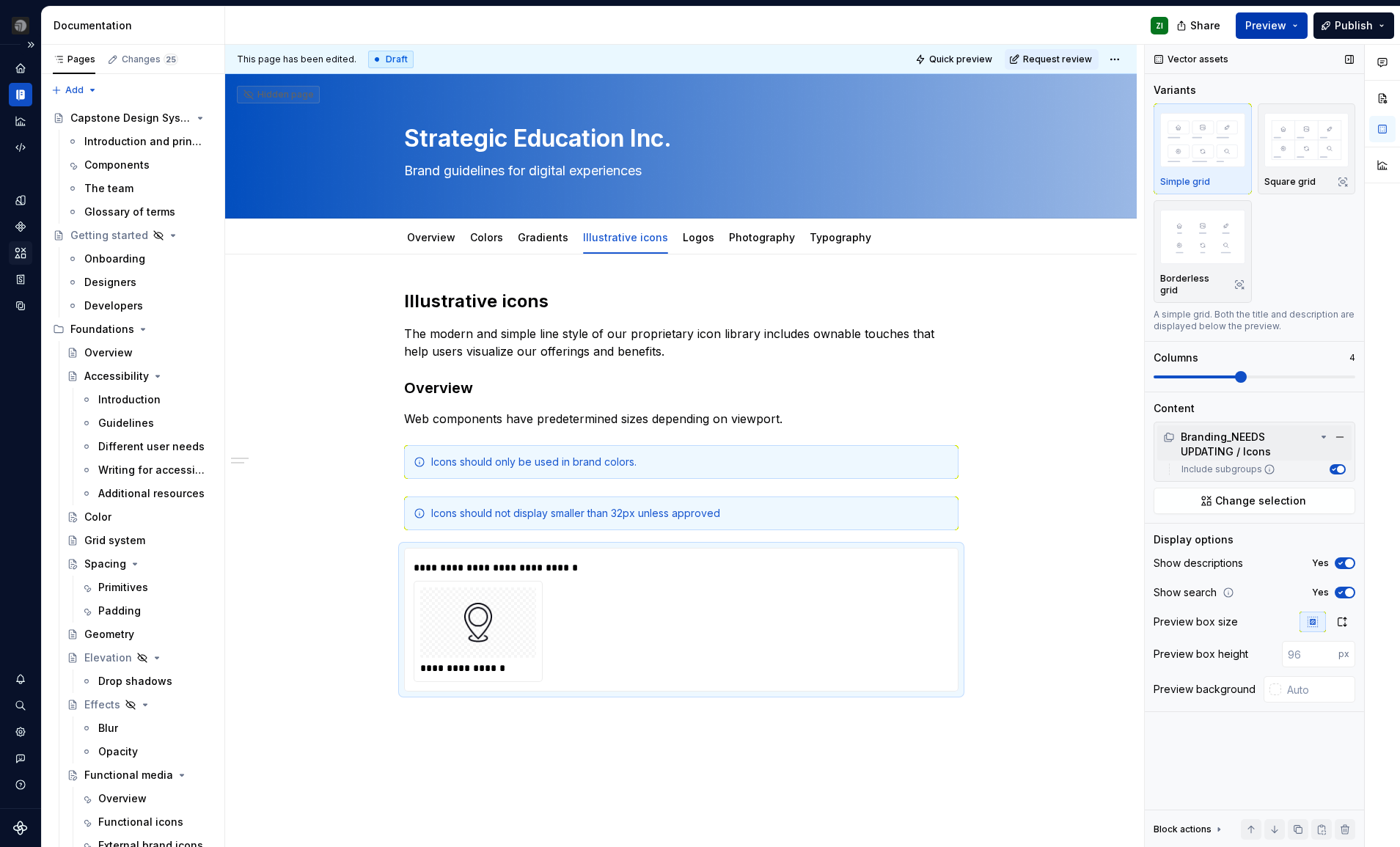
click at [1271, 26] on span "Preview" at bounding box center [1265, 25] width 41 height 15
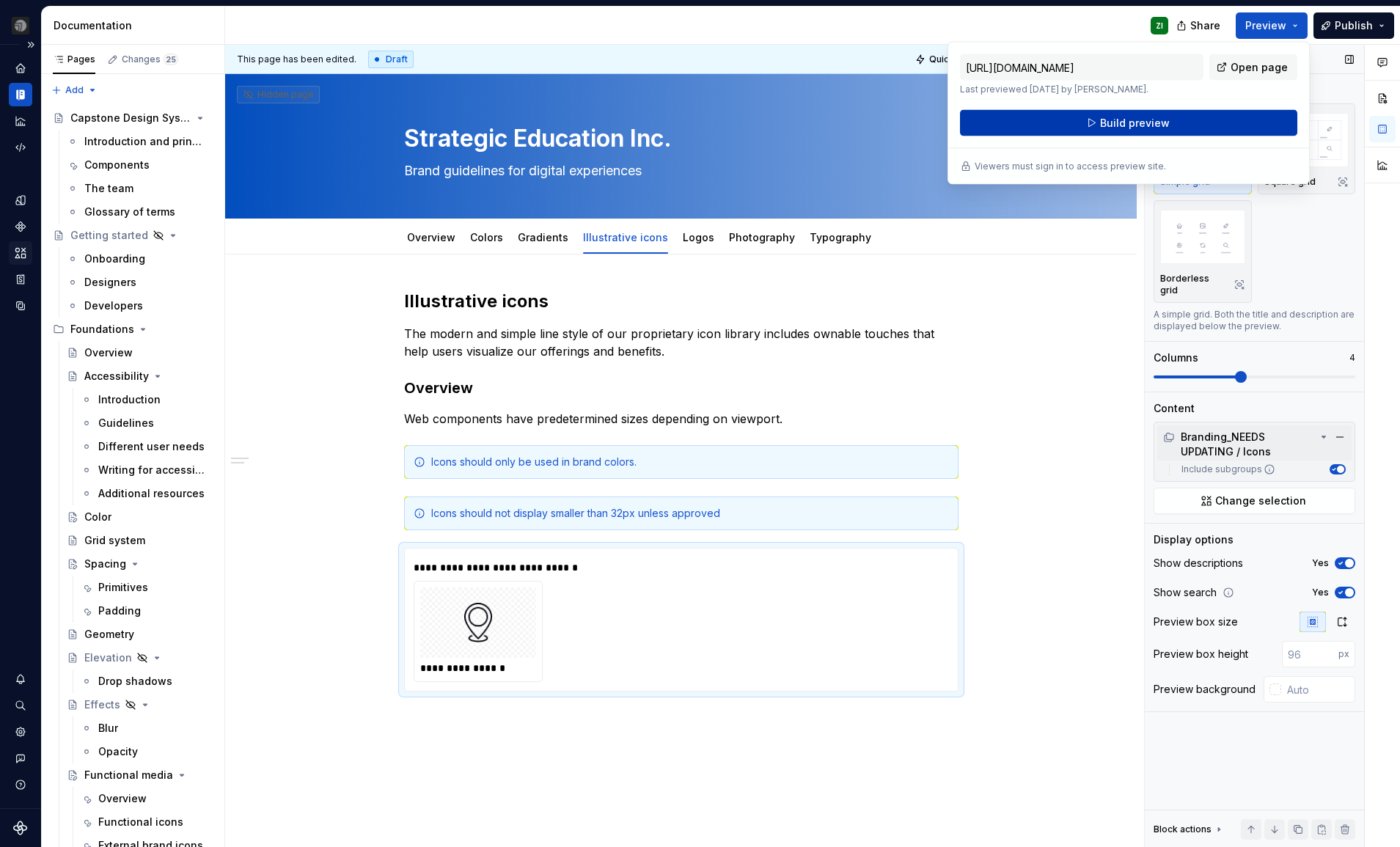
click at [1169, 120] on button "Build preview" at bounding box center [1128, 123] width 337 height 26
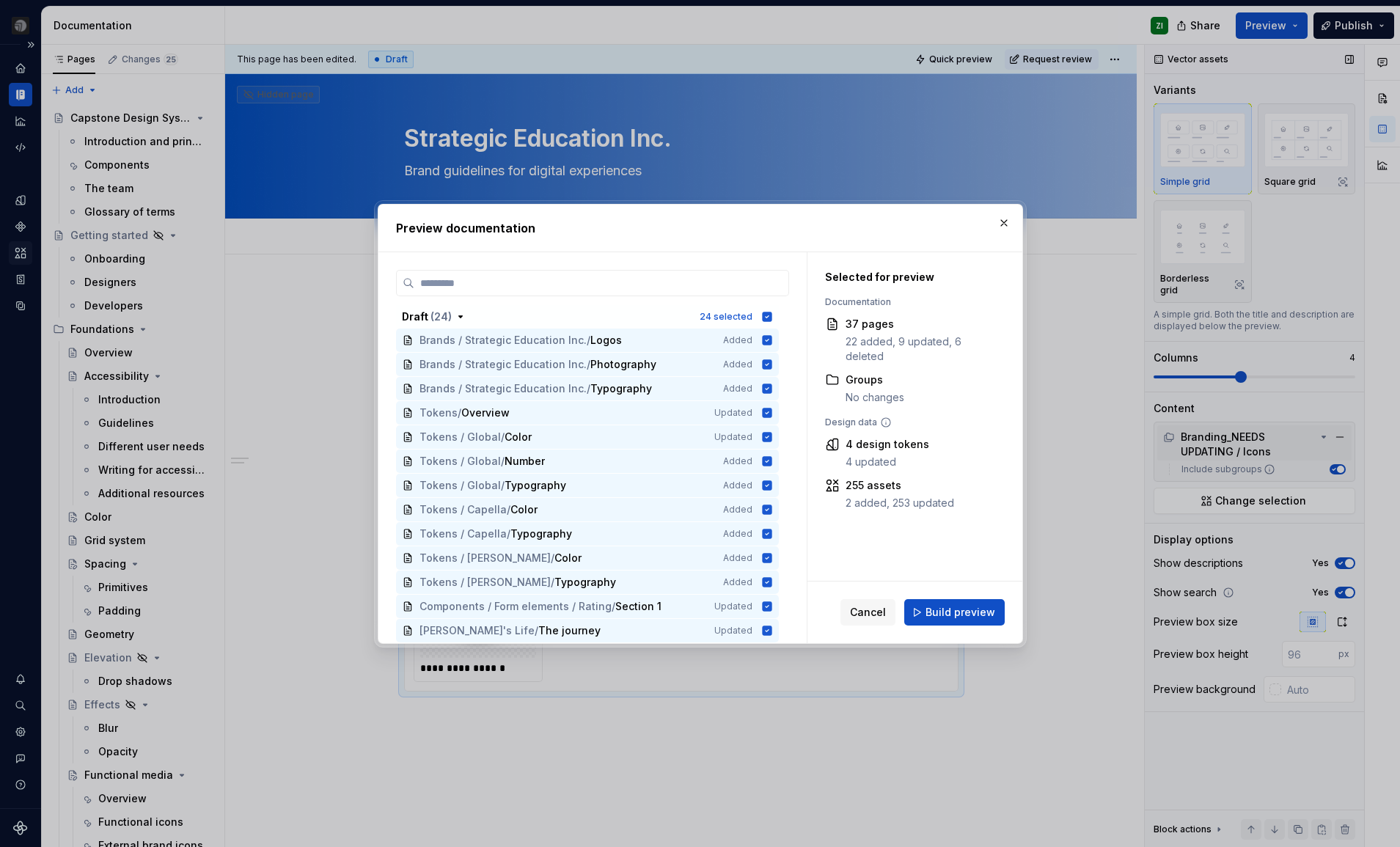
scroll to position [653, 0]
click at [1004, 225] on button "button" at bounding box center [1004, 223] width 21 height 21
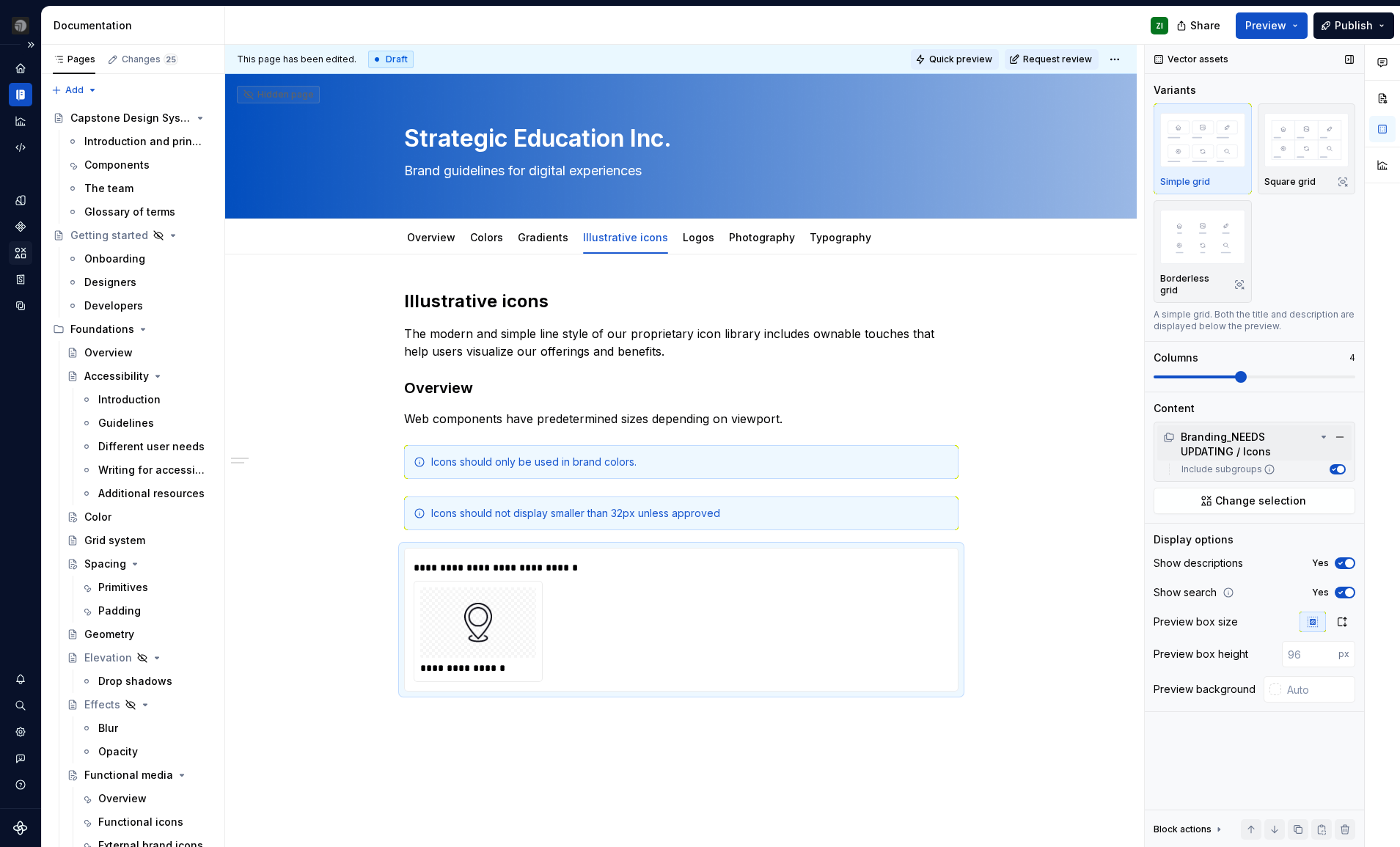
click at [992, 62] on span "Quick preview" at bounding box center [961, 59] width 63 height 11
click at [470, 634] on img at bounding box center [477, 622] width 27 height 59
click at [1260, 31] on span "Preview" at bounding box center [1265, 25] width 41 height 15
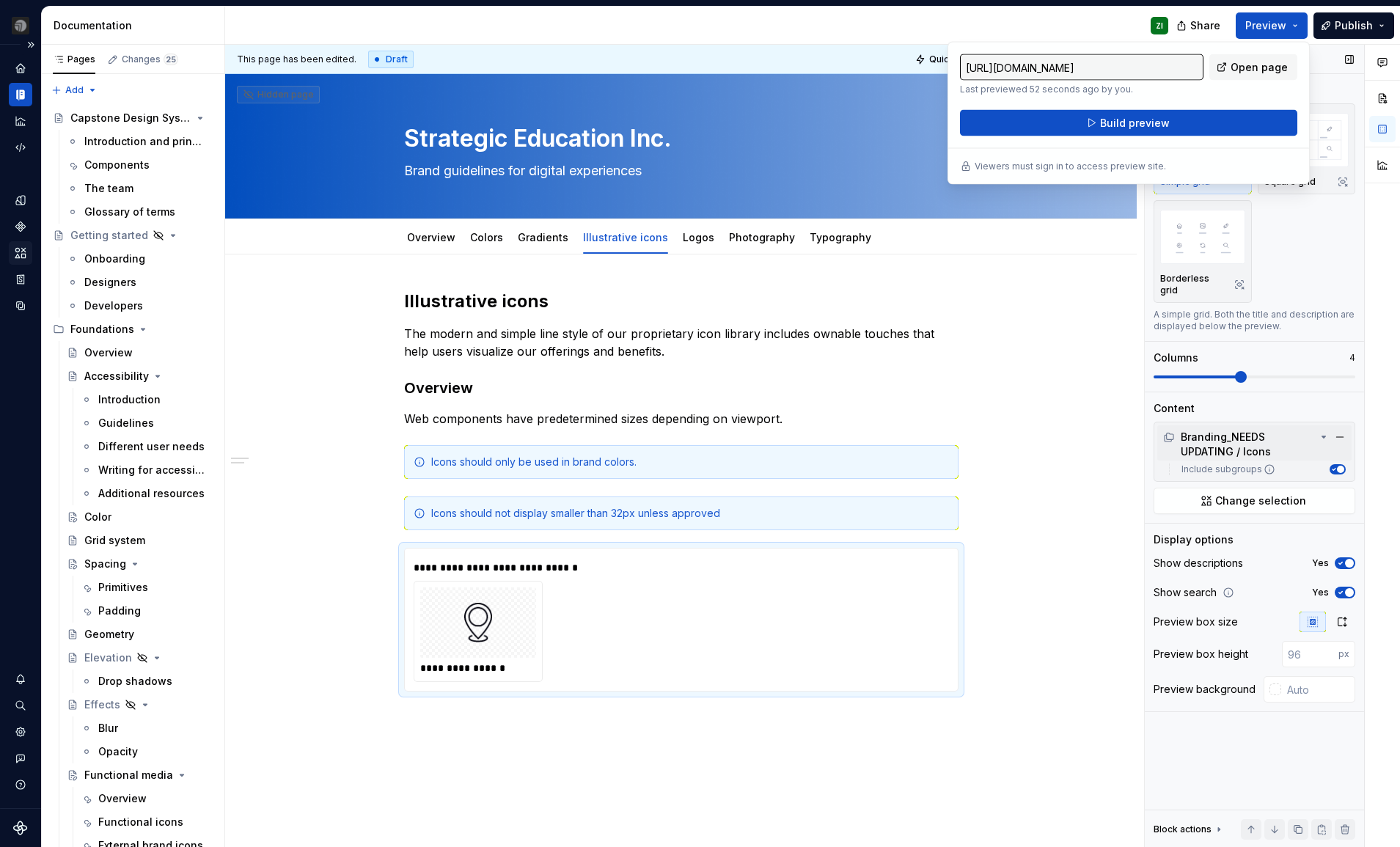
click at [1053, 278] on div "**********" at bounding box center [680, 639] width 912 height 771
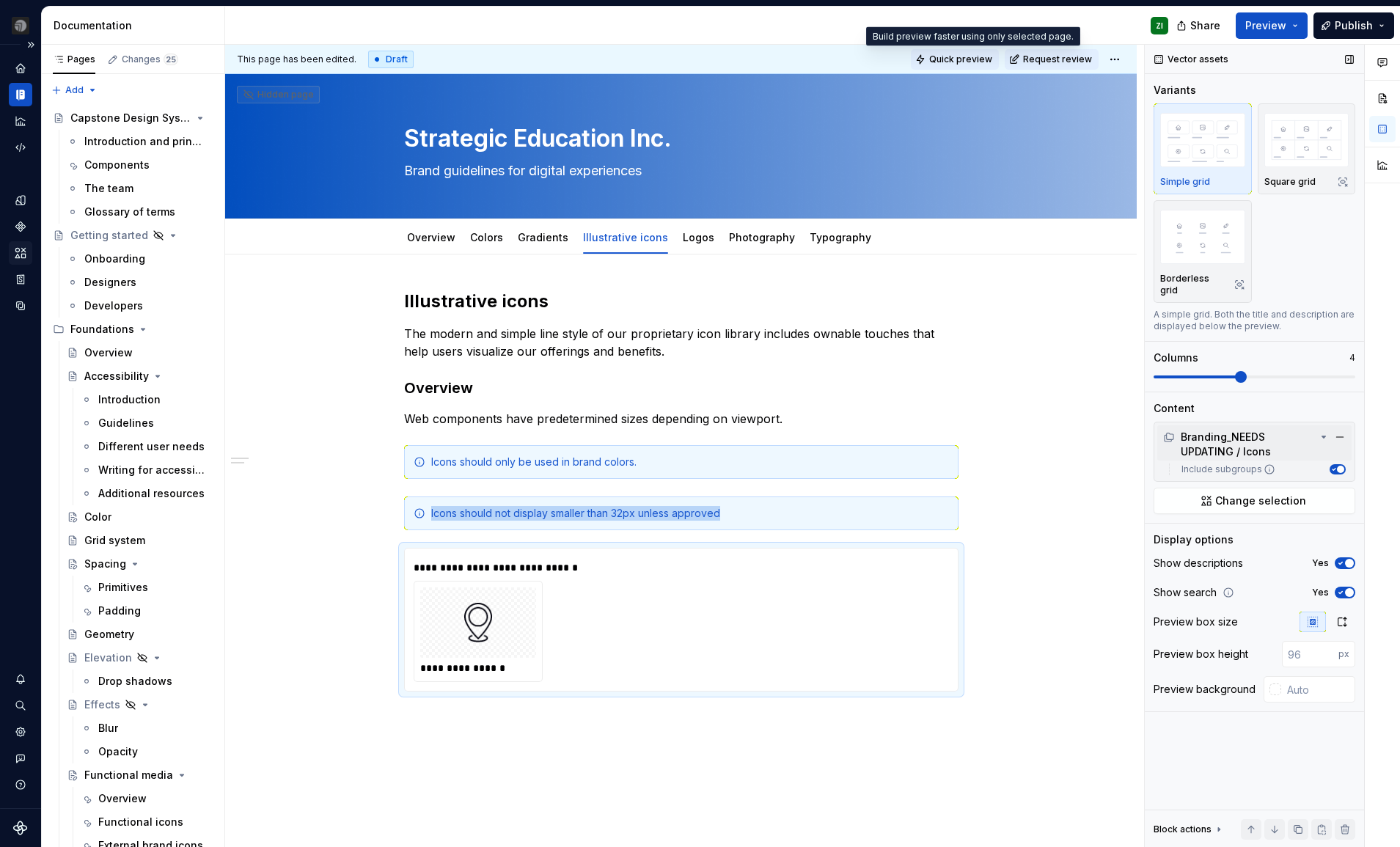
click at [965, 59] on span "Quick preview" at bounding box center [961, 59] width 63 height 11
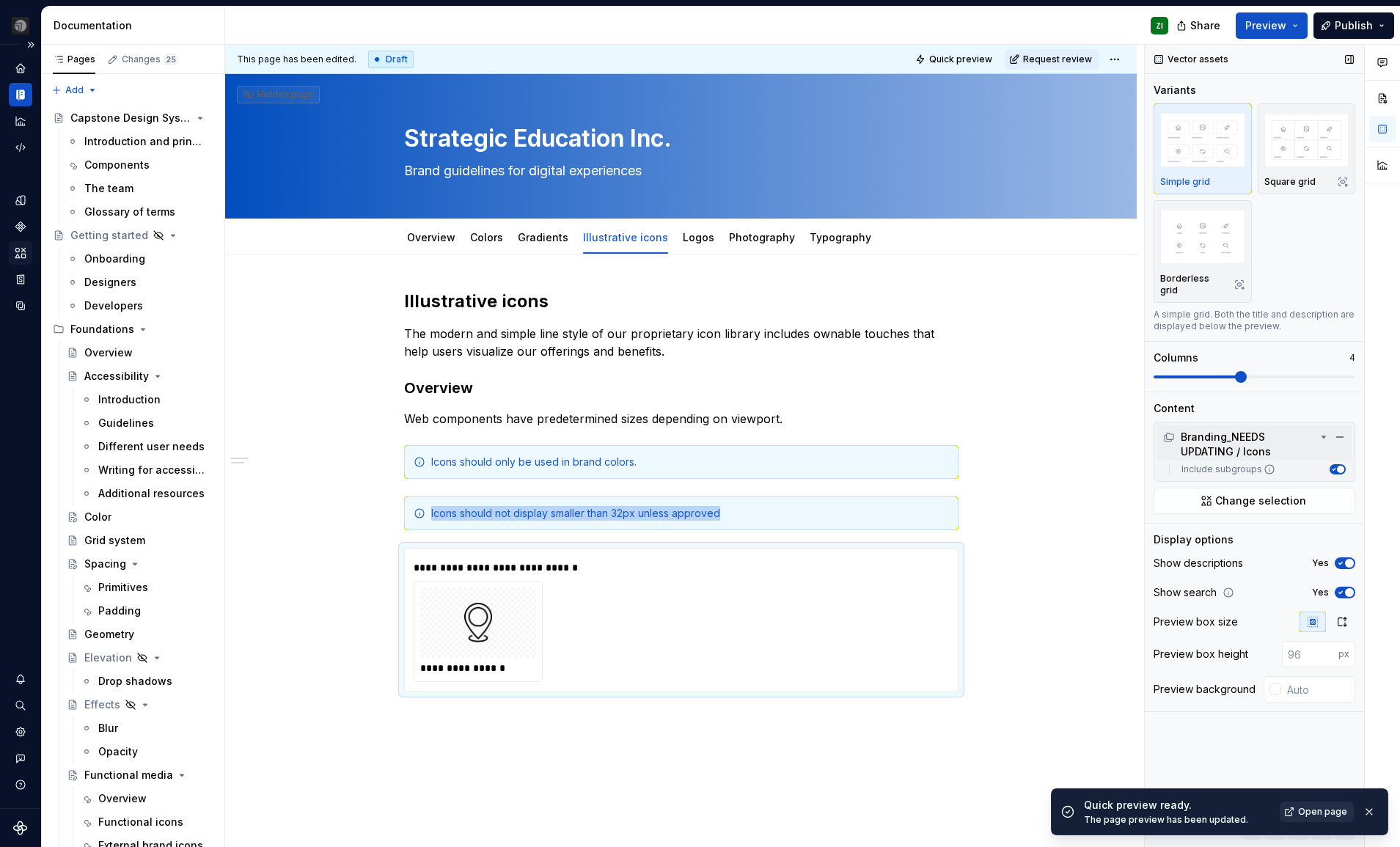
click at [1329, 814] on span "Open page" at bounding box center [1323, 811] width 49 height 11
click at [391, 554] on span at bounding box center [389, 555] width 11 height 21
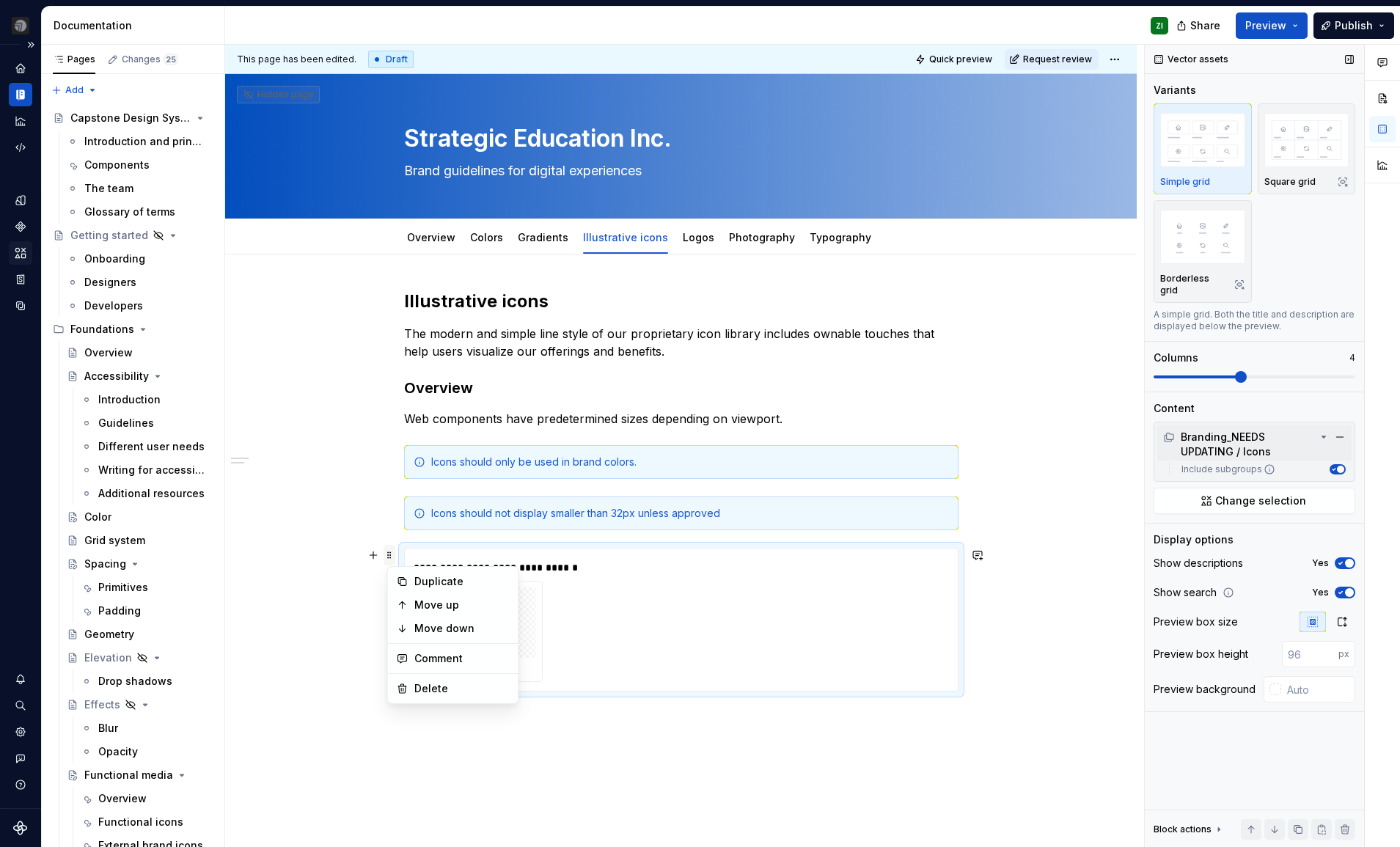
type textarea "*"
click at [459, 555] on div "**********" at bounding box center [681, 619] width 553 height 143
click at [13, 260] on div "Assets" at bounding box center [20, 252] width 24 height 24
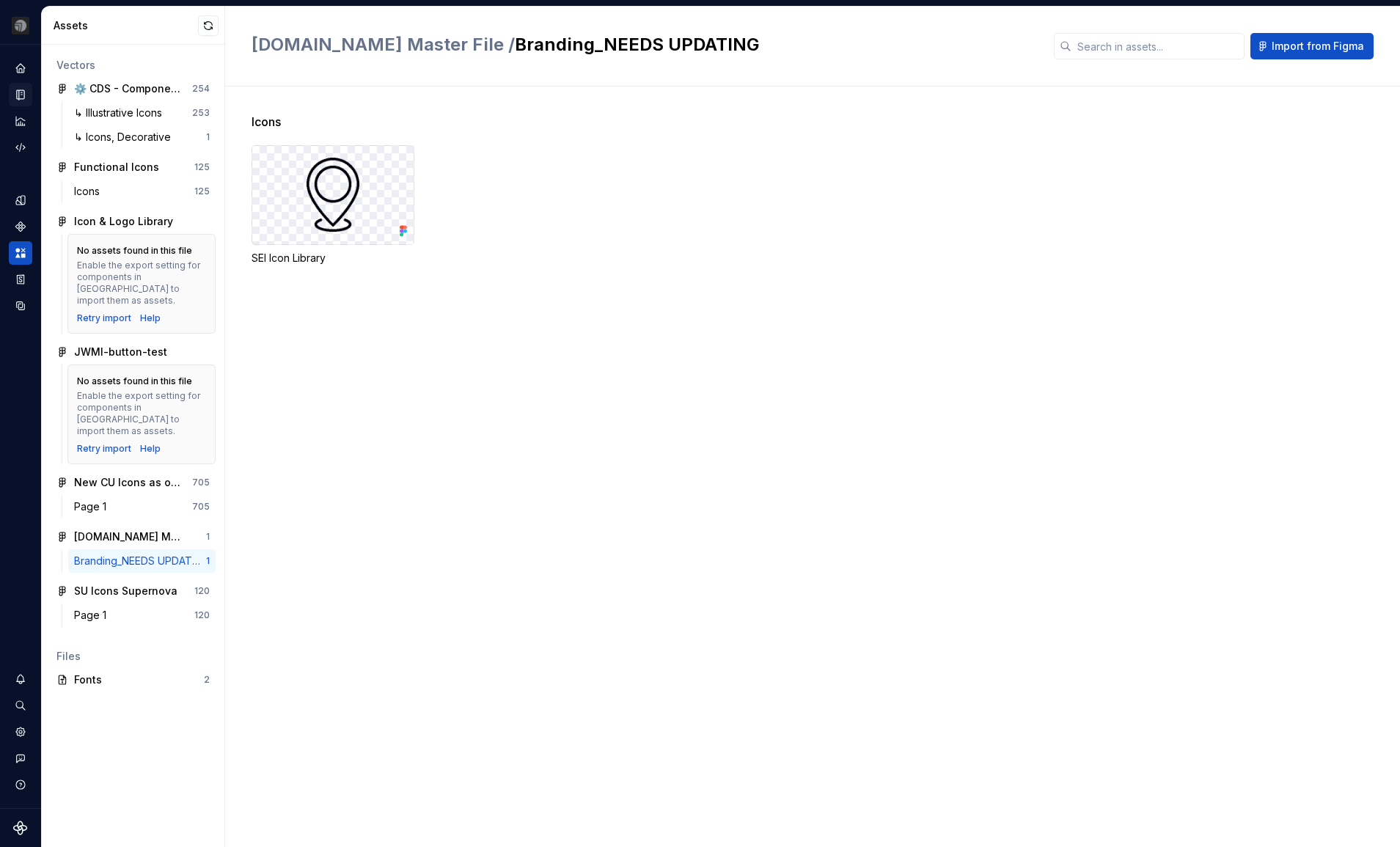
click at [169, 553] on div "Branding_NEEDS UPDATING" at bounding box center [140, 561] width 132 height 15
click at [367, 207] on div at bounding box center [333, 195] width 162 height 98
click at [125, 529] on div "[DOMAIN_NAME] Master File" at bounding box center [128, 536] width 110 height 15
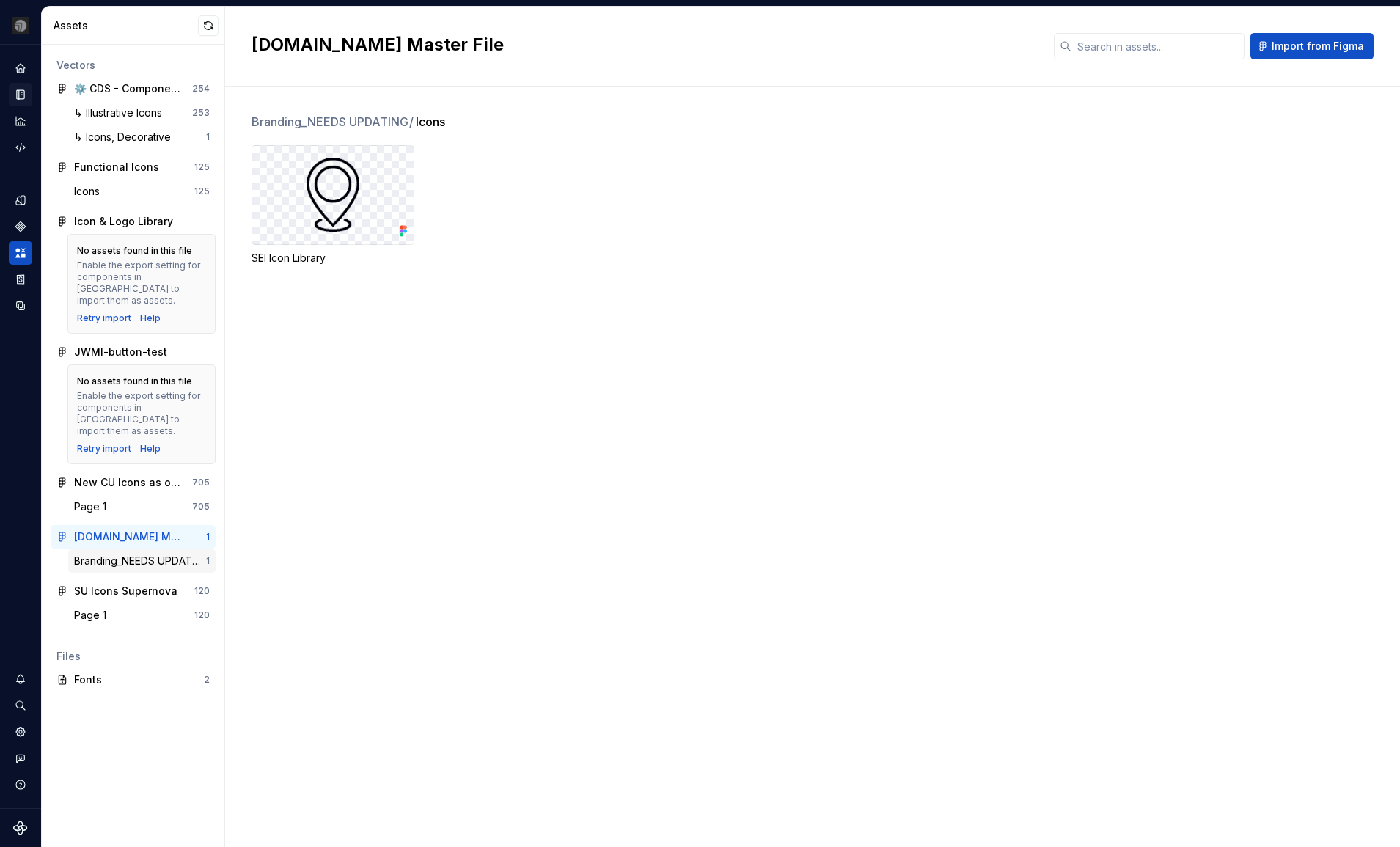
click at [111, 553] on div "Branding_NEEDS UPDATING" at bounding box center [140, 561] width 132 height 15
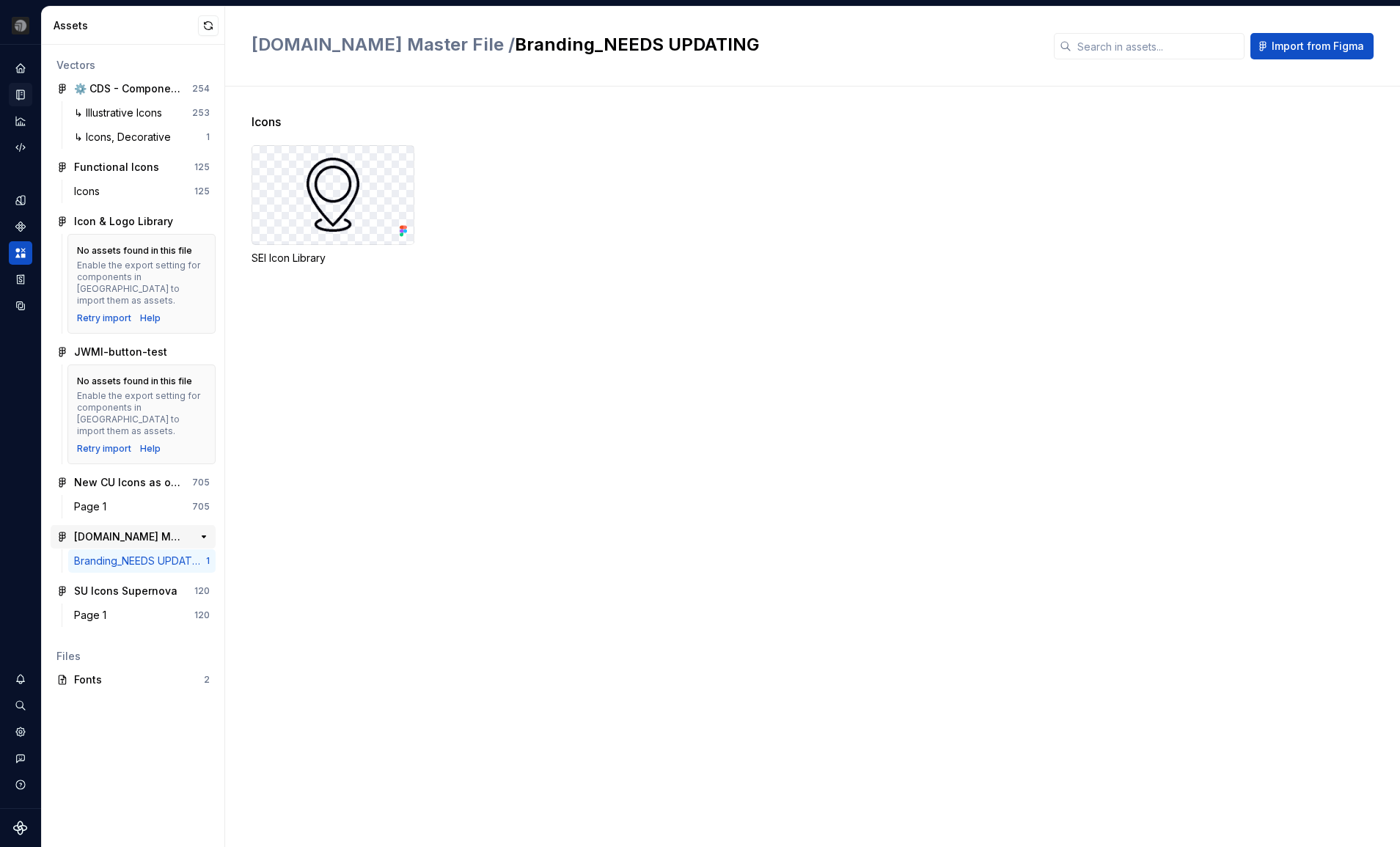
click at [70, 529] on div "[DOMAIN_NAME] Master File" at bounding box center [120, 536] width 127 height 15
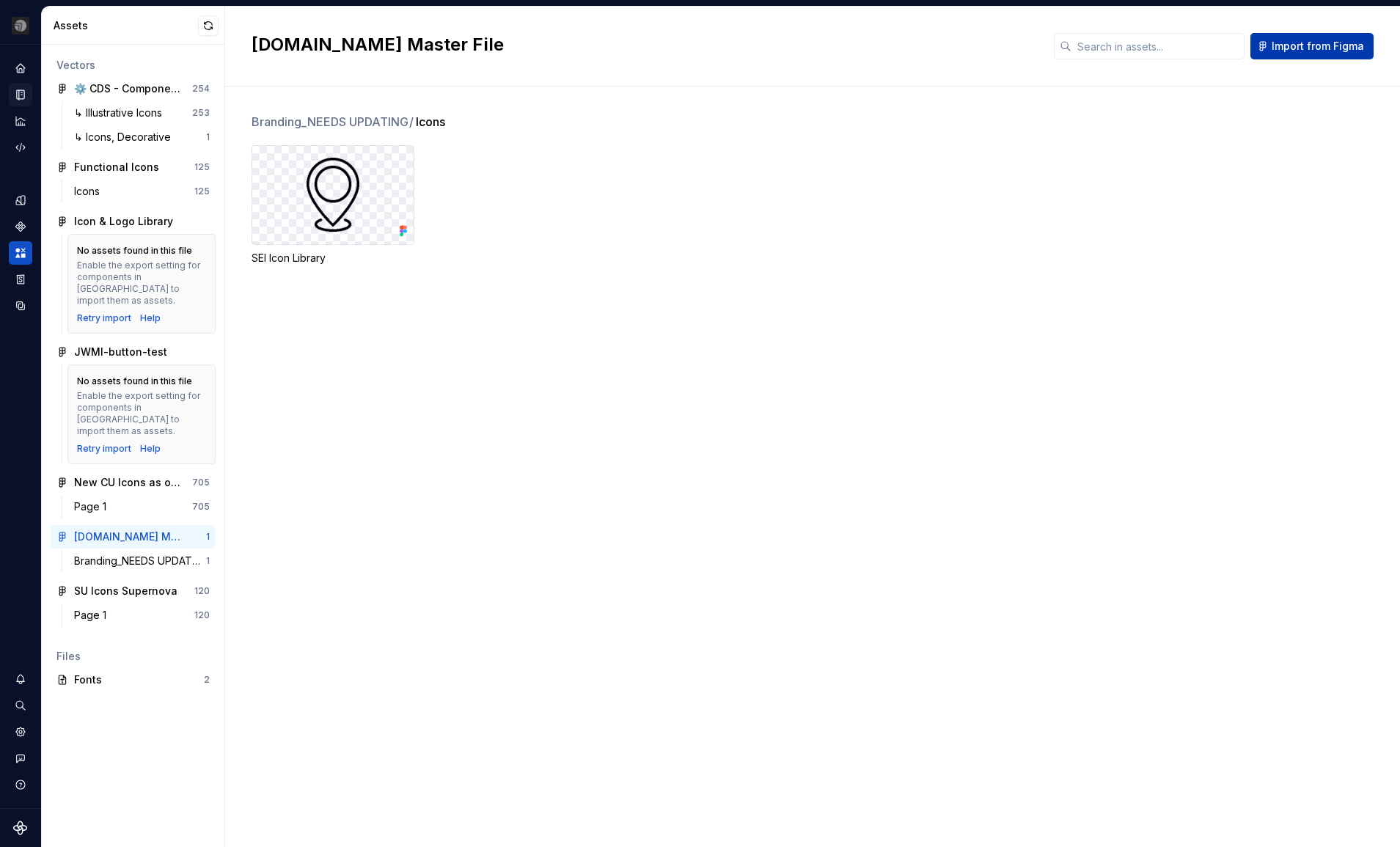
click at [1296, 41] on span "Import from Figma" at bounding box center [1318, 46] width 93 height 15
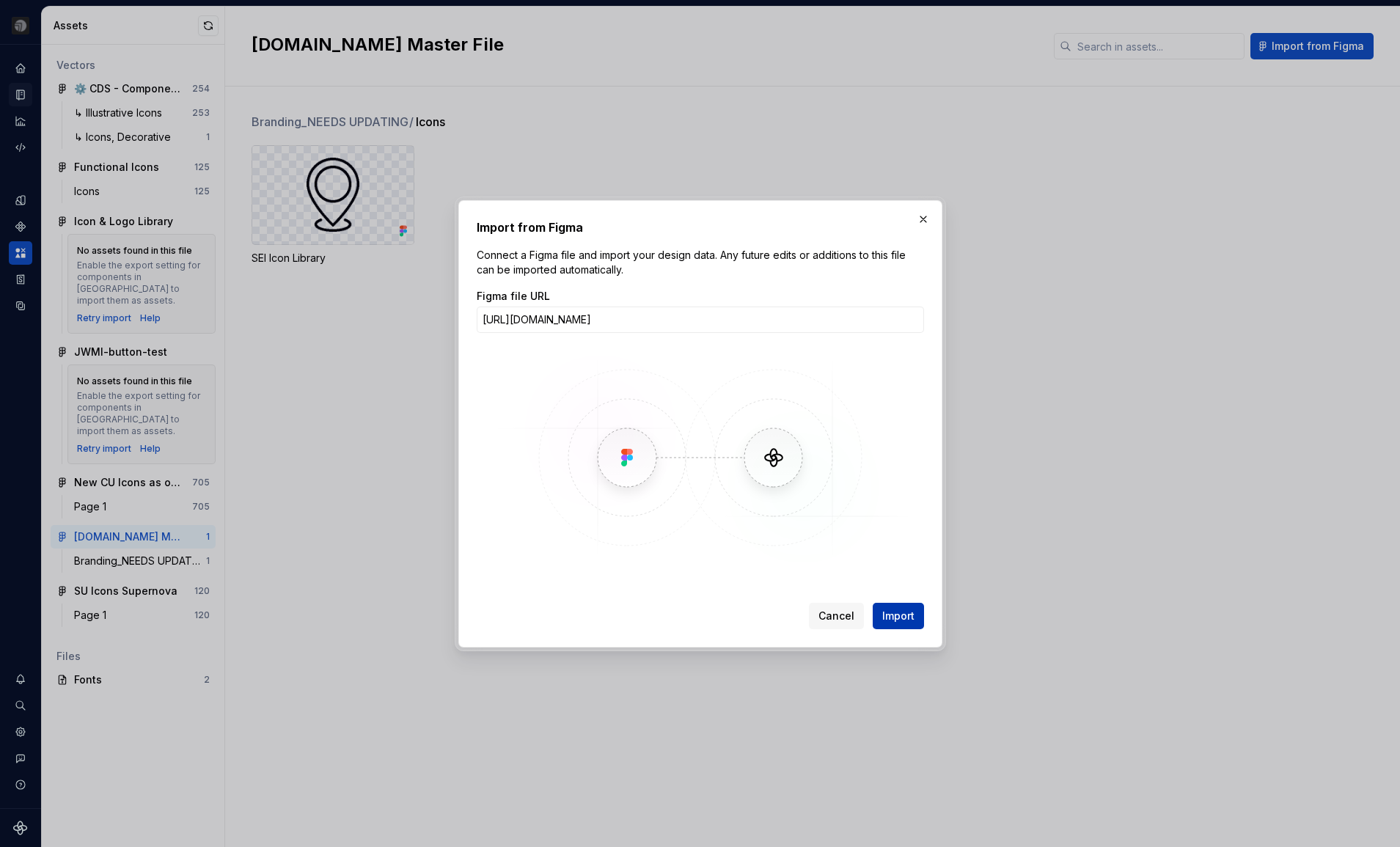
type input "[URL][DOMAIN_NAME]"
click at [909, 619] on span "Import" at bounding box center [898, 616] width 32 height 15
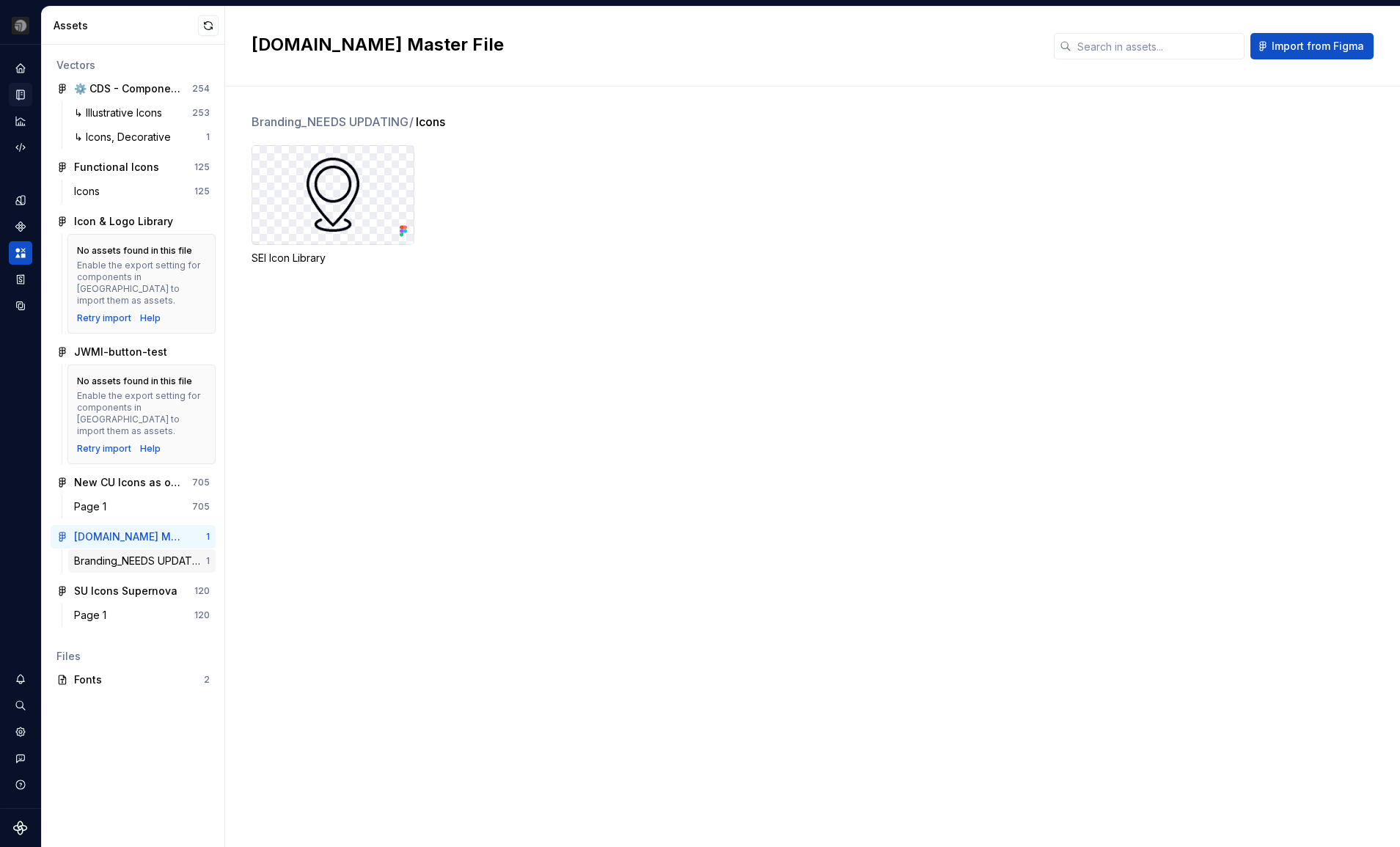
click at [145, 553] on div "Branding_NEEDS UPDATING" at bounding box center [140, 561] width 132 height 15
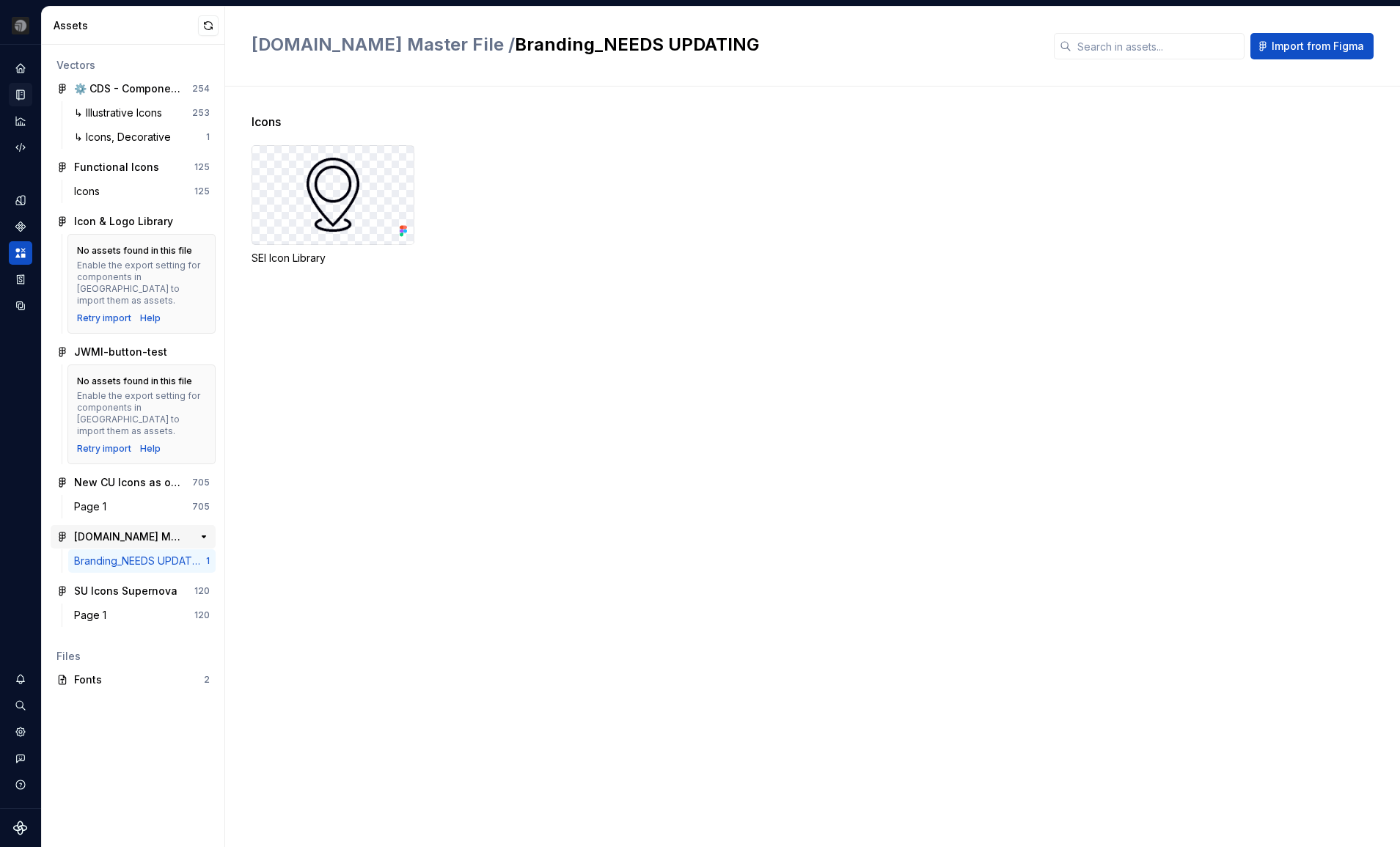
click at [161, 525] on div "[DOMAIN_NAME] Master File 1" at bounding box center [133, 536] width 165 height 24
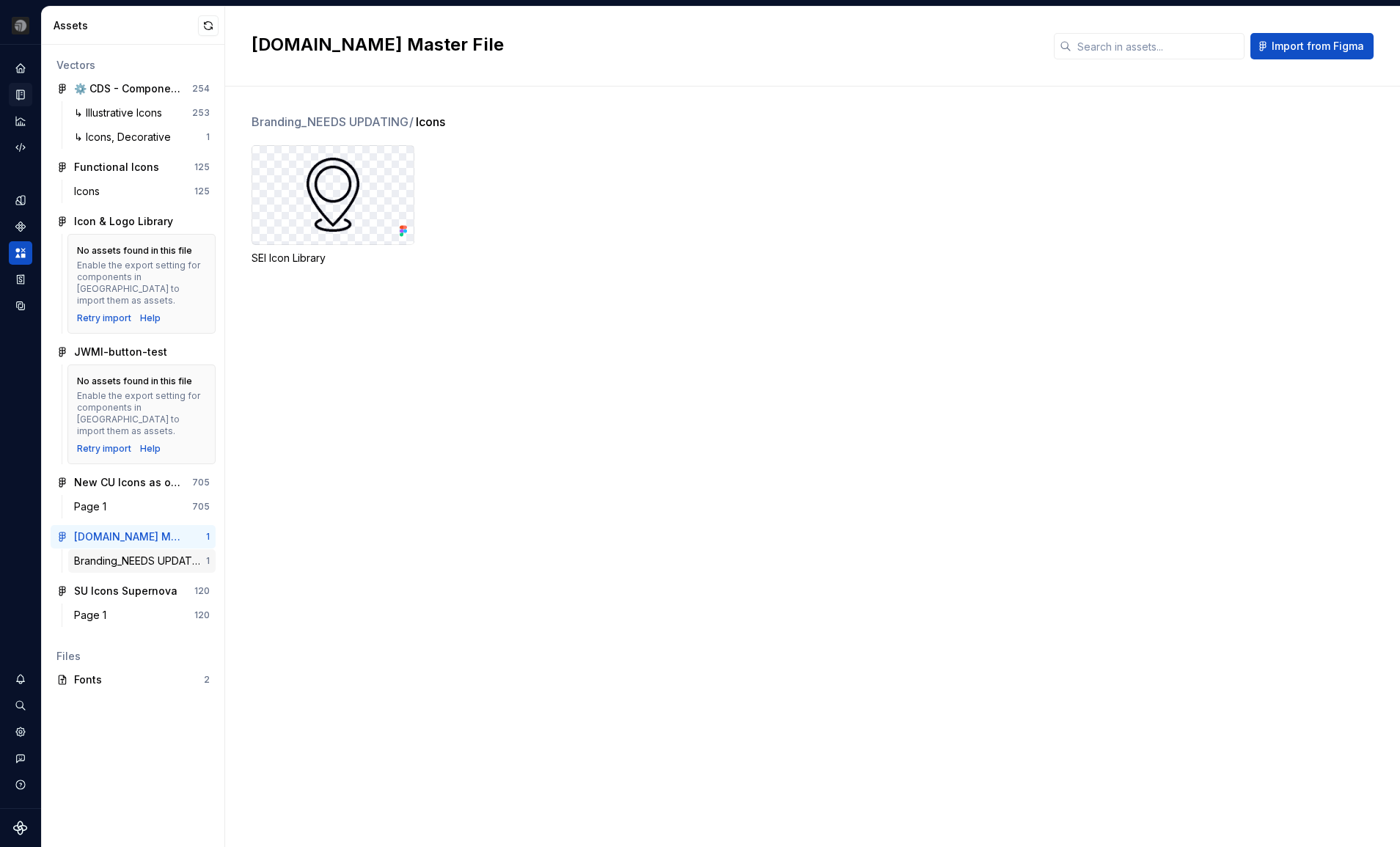
click at [162, 553] on div "Branding_NEEDS UPDATING" at bounding box center [140, 561] width 132 height 15
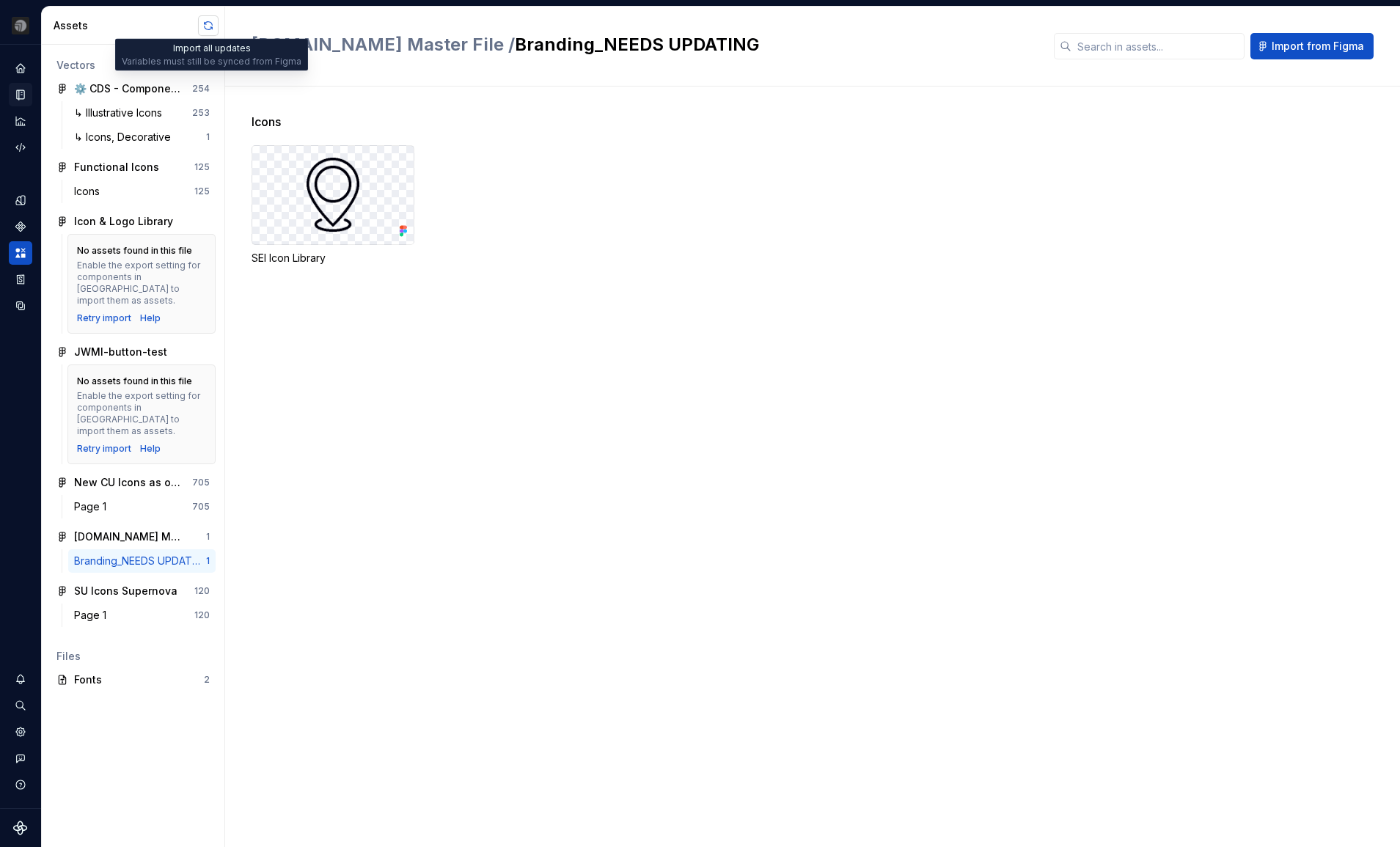
click at [212, 25] on button "button" at bounding box center [209, 25] width 21 height 21
click at [152, 133] on div "↳ Icons, Decorative" at bounding box center [125, 137] width 103 height 15
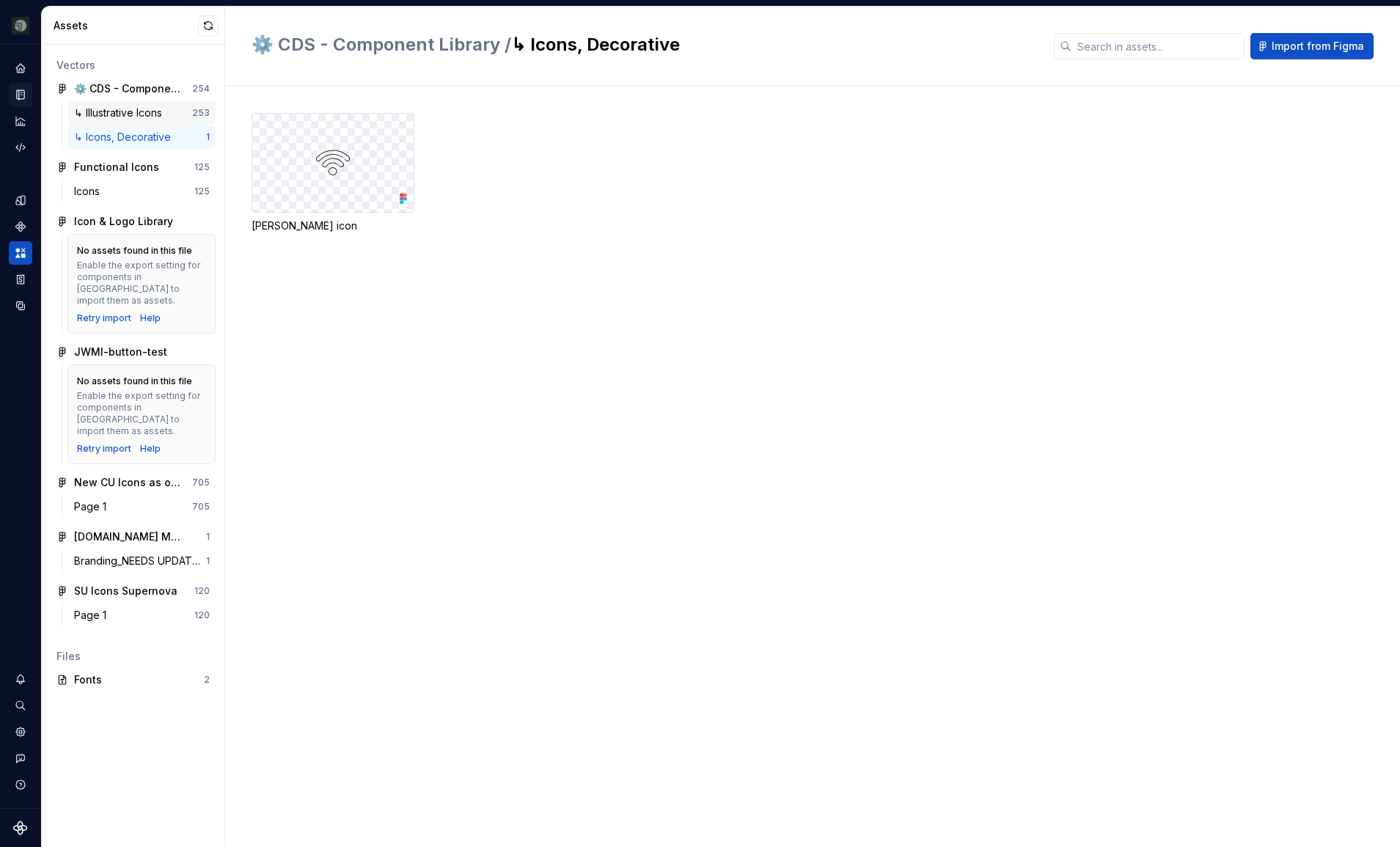
click at [168, 110] on div "↳ Illustrative Icons" at bounding box center [120, 113] width 94 height 15
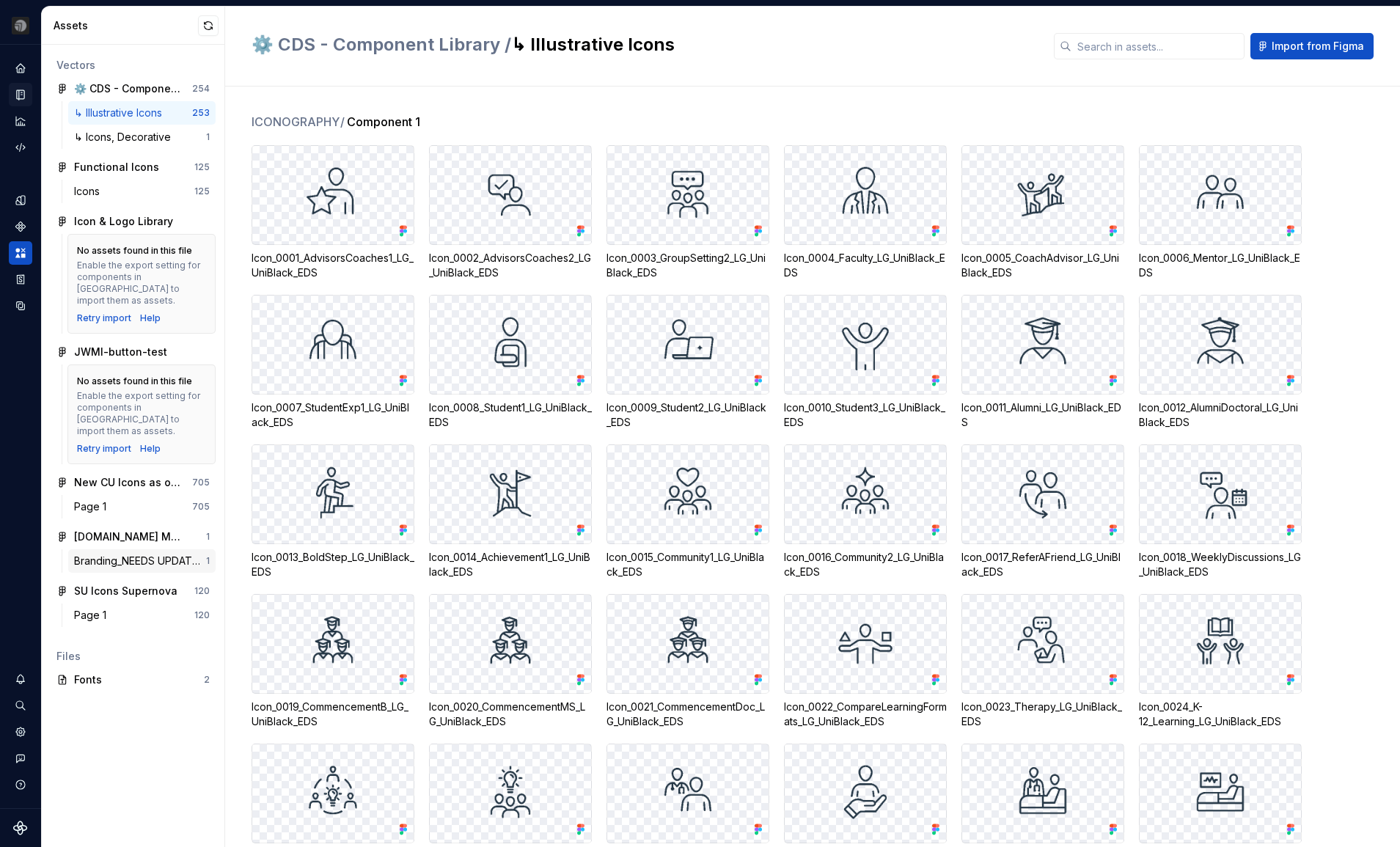
click at [131, 553] on div "Branding_NEEDS UPDATING" at bounding box center [140, 561] width 132 height 15
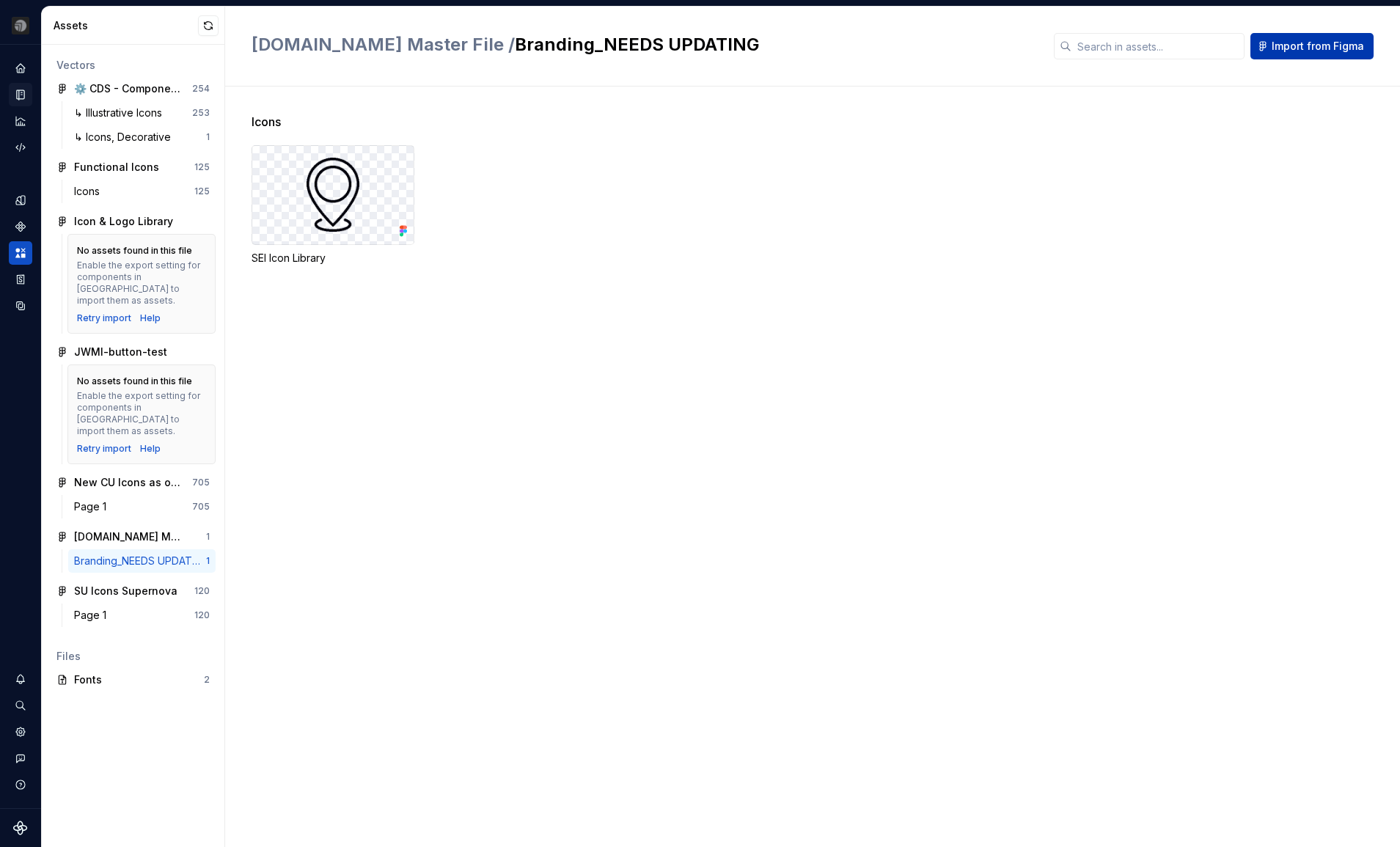
click at [1296, 54] on button "Import from Figma" at bounding box center [1312, 46] width 123 height 26
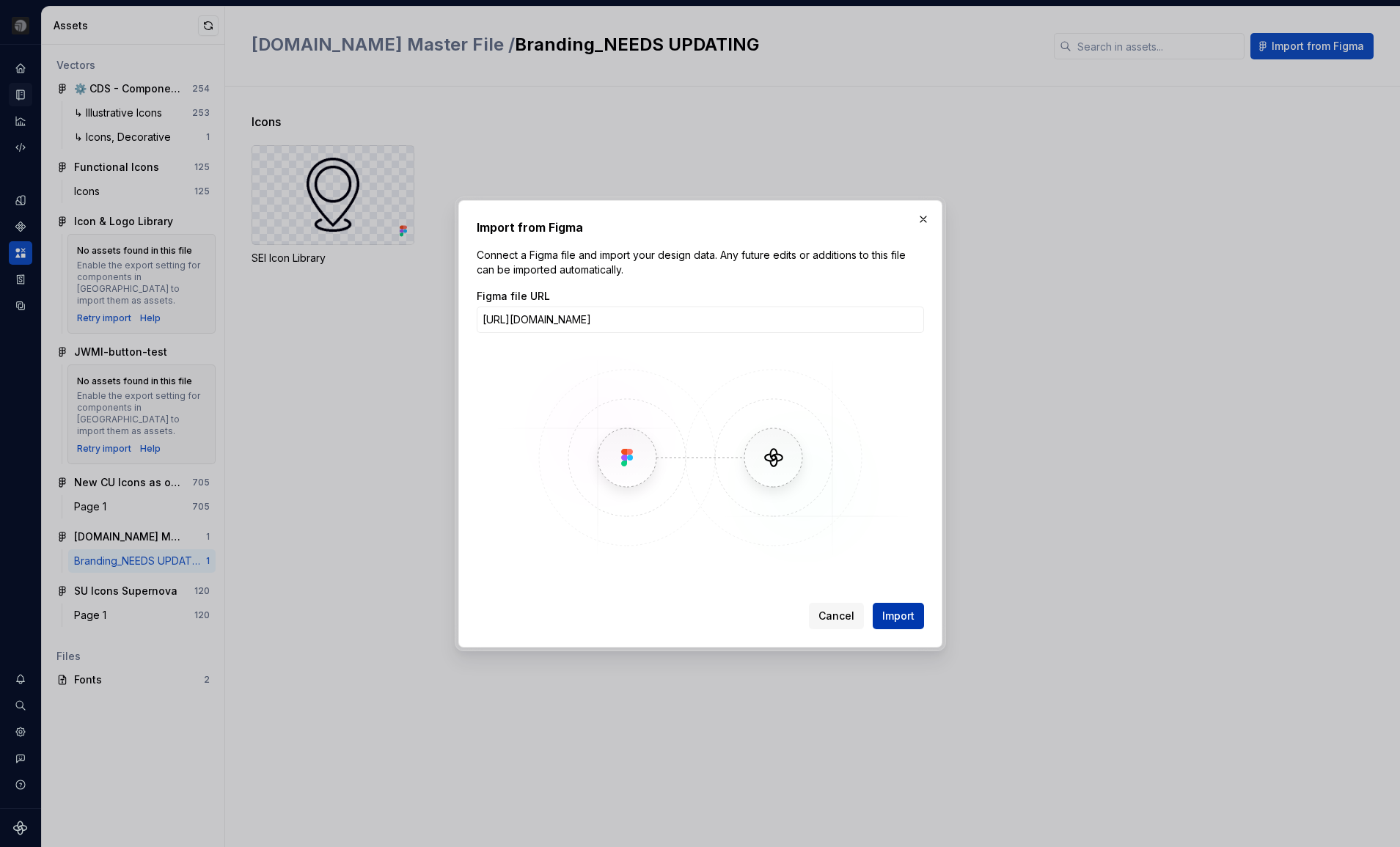
type input "[URL][DOMAIN_NAME]"
click at [887, 611] on span "Import" at bounding box center [898, 616] width 32 height 15
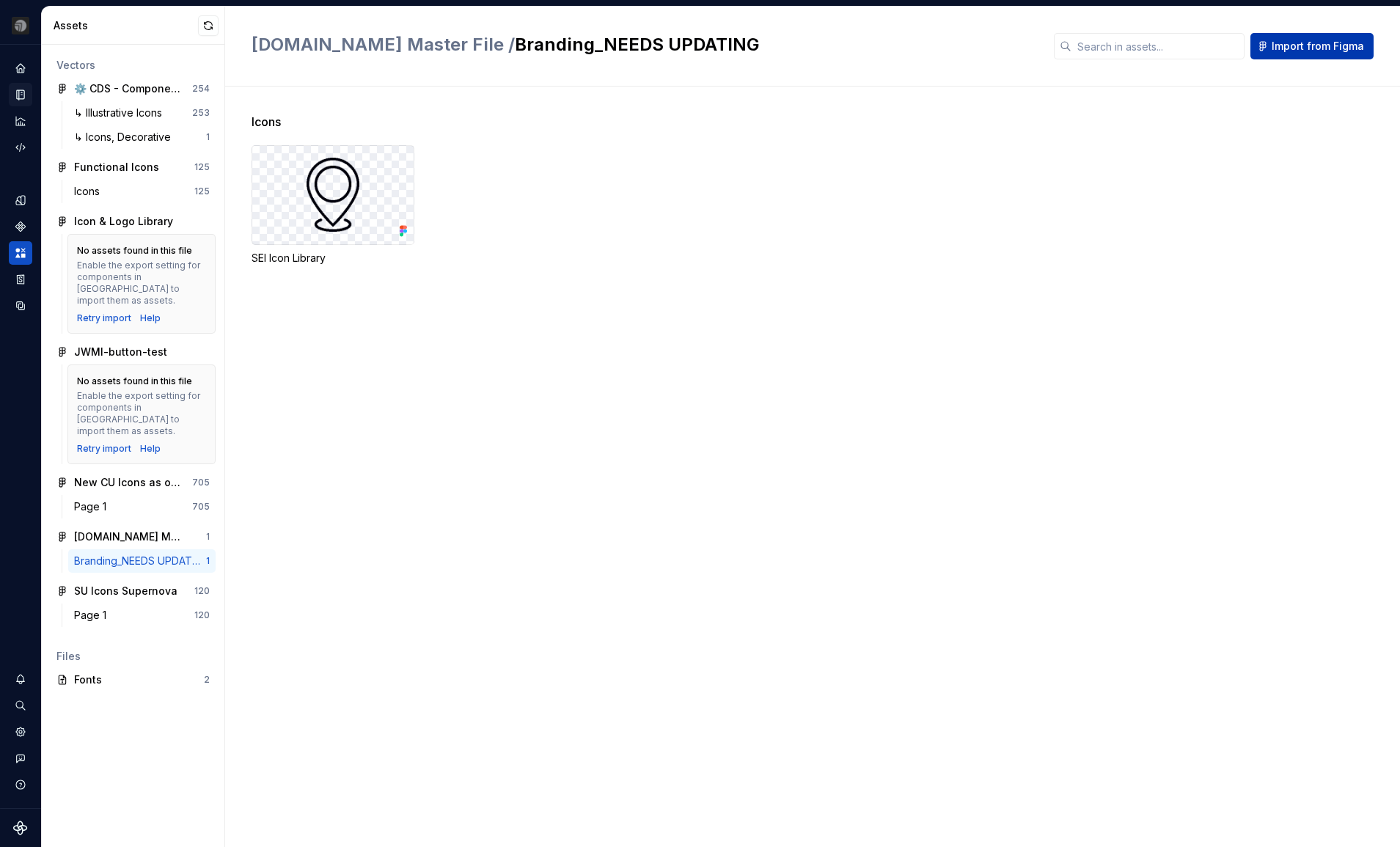
click at [1355, 51] on span "Import from Figma" at bounding box center [1318, 46] width 93 height 15
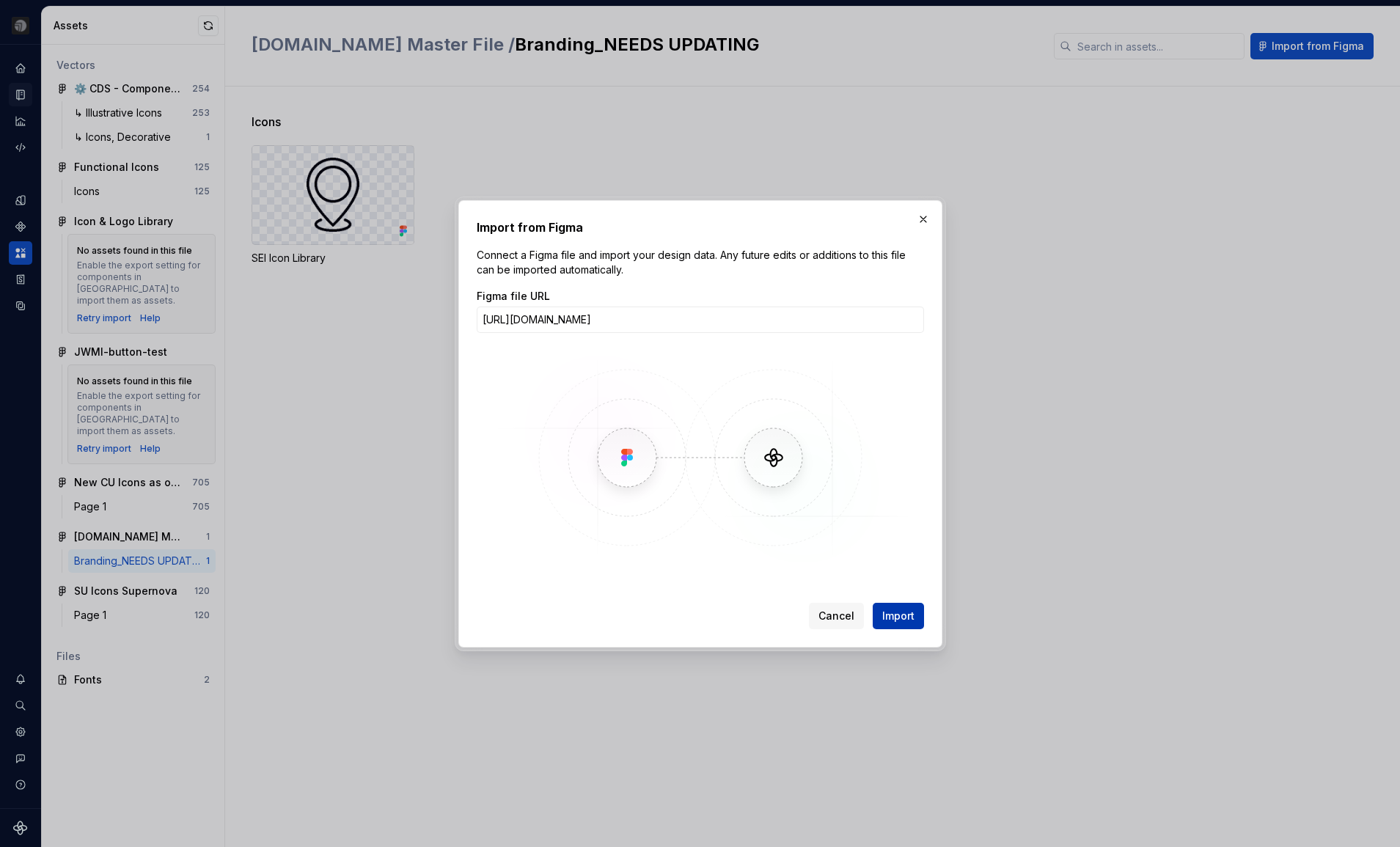
type input "[URL][DOMAIN_NAME]"
click at [896, 608] on span "Import" at bounding box center [898, 616] width 32 height 15
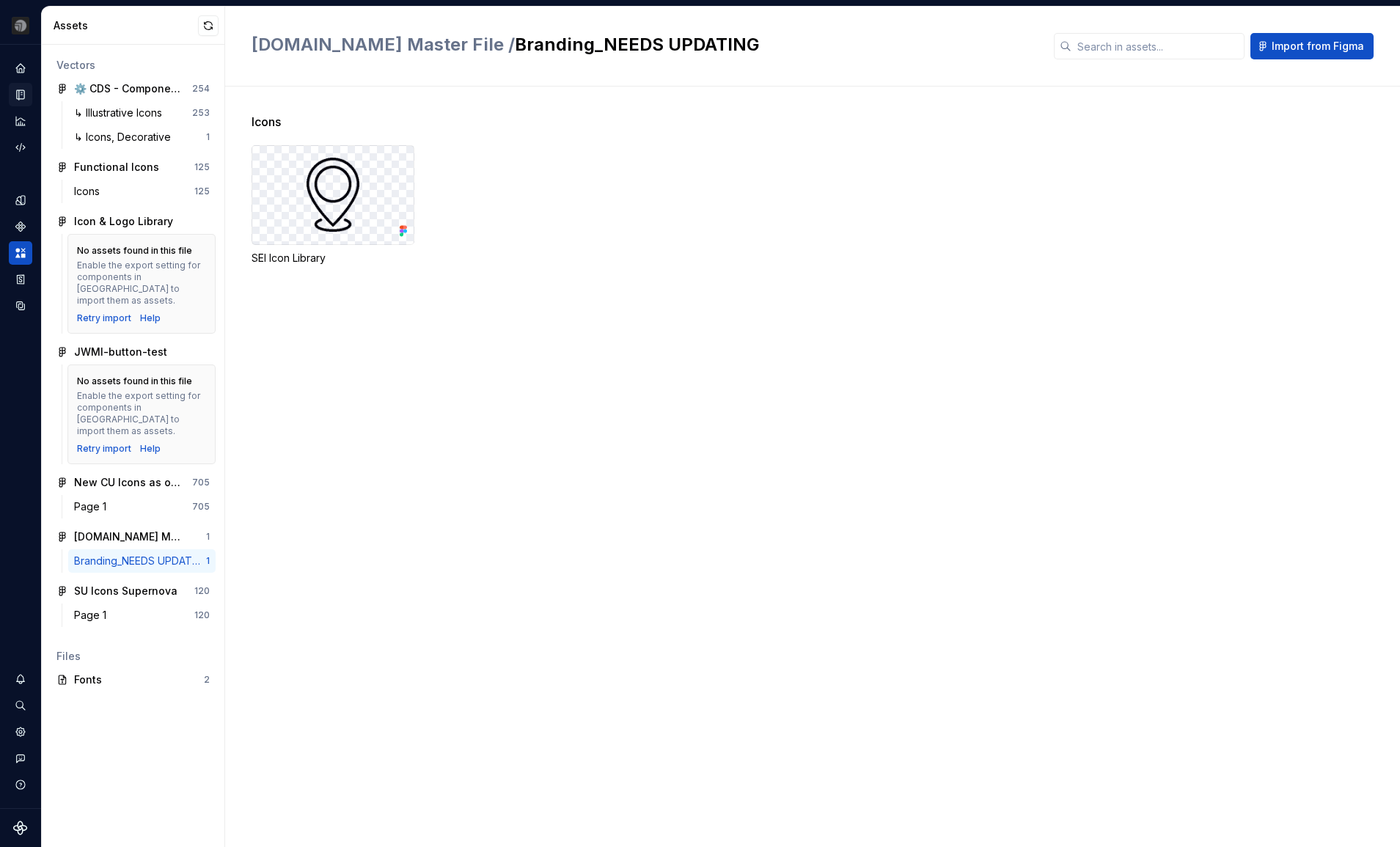
click at [585, 330] on div "Icons SEI Icon Library" at bounding box center [826, 466] width 1149 height 760
click at [144, 529] on div "[DOMAIN_NAME] Master File" at bounding box center [128, 536] width 110 height 15
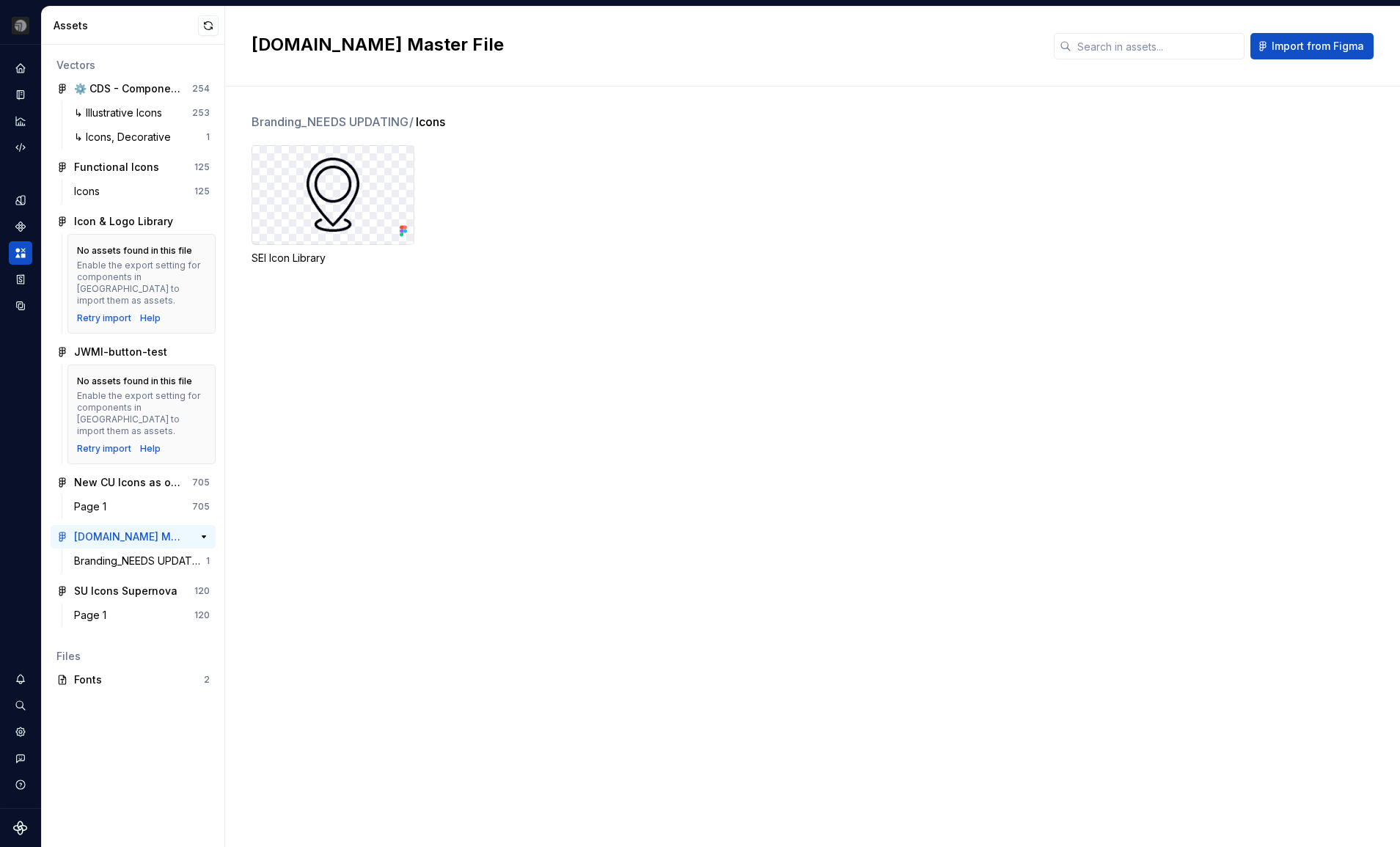
click at [60, 533] on icon at bounding box center [62, 536] width 6 height 8
click at [210, 27] on button "button" at bounding box center [209, 25] width 21 height 21
